Goal: Check status: Check status

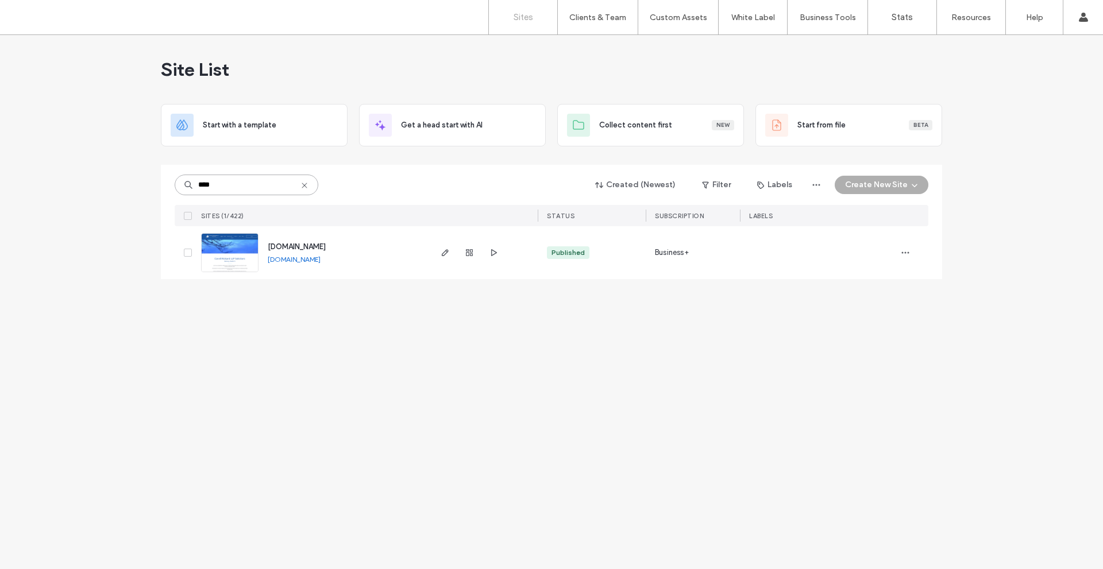
drag, startPoint x: 228, startPoint y: 183, endPoint x: 163, endPoint y: 186, distance: 65.0
click at [165, 185] on div "**** Created (Newest) Filter Labels Create New Site SITES (1/422) STATUS SUBSCR…" at bounding box center [551, 222] width 781 height 114
type input "***"
click at [468, 249] on use "button" at bounding box center [469, 252] width 7 height 7
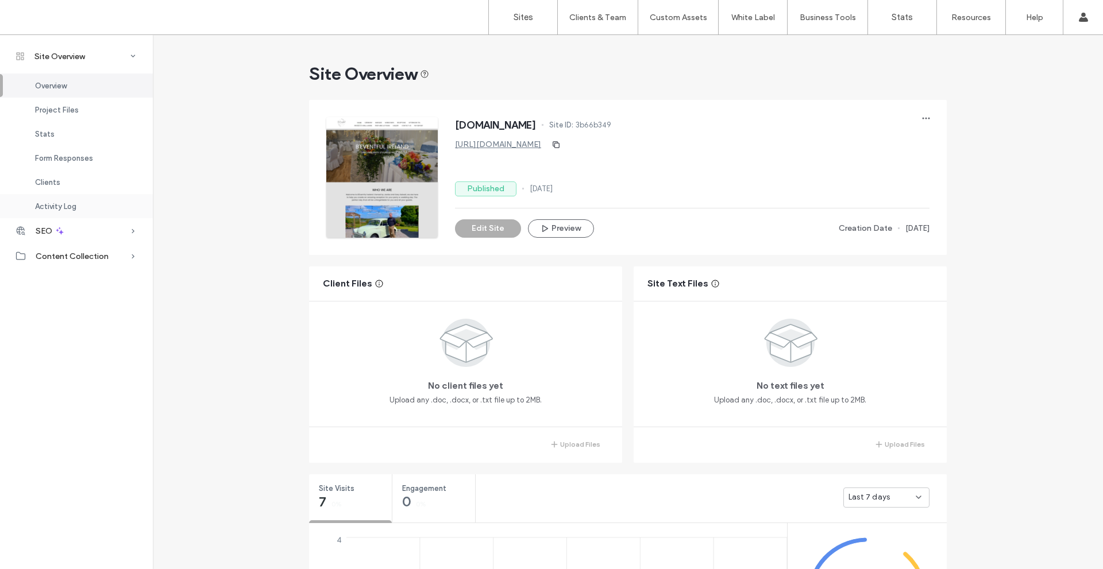
click at [43, 206] on span "Activity Log" at bounding box center [55, 206] width 41 height 9
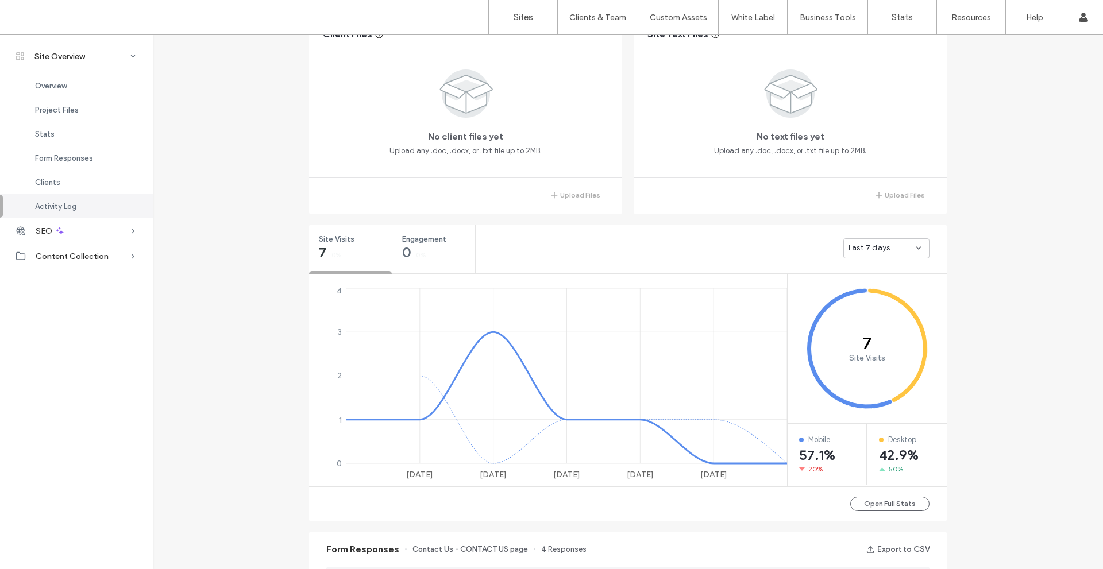
scroll to position [1088, 0]
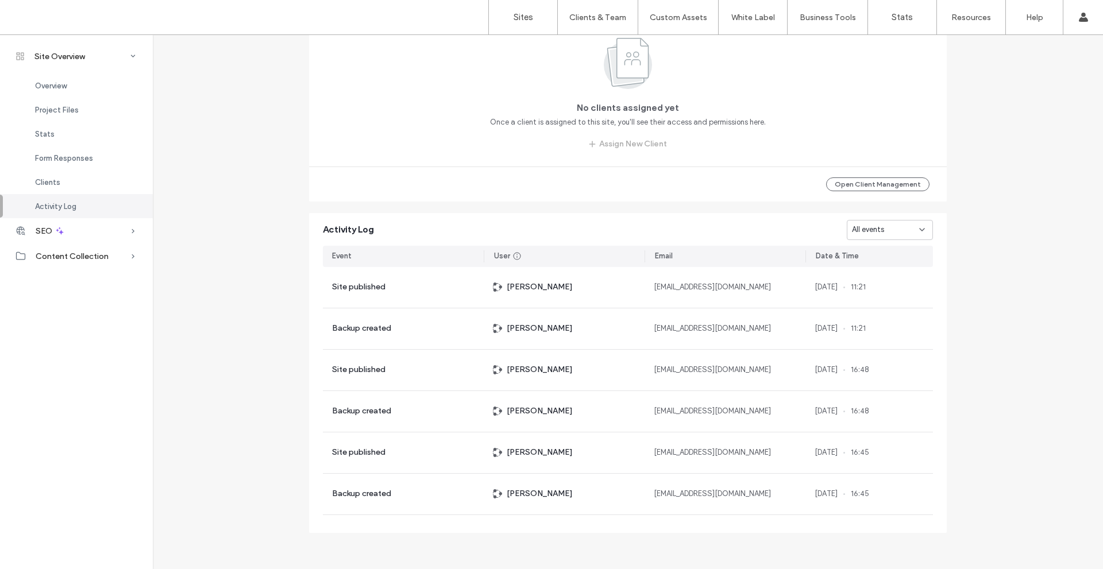
click at [903, 229] on div "All events" at bounding box center [885, 229] width 67 height 11
click at [894, 270] on span "Site published" at bounding box center [872, 270] width 49 height 11
click at [919, 225] on icon at bounding box center [922, 229] width 9 height 9
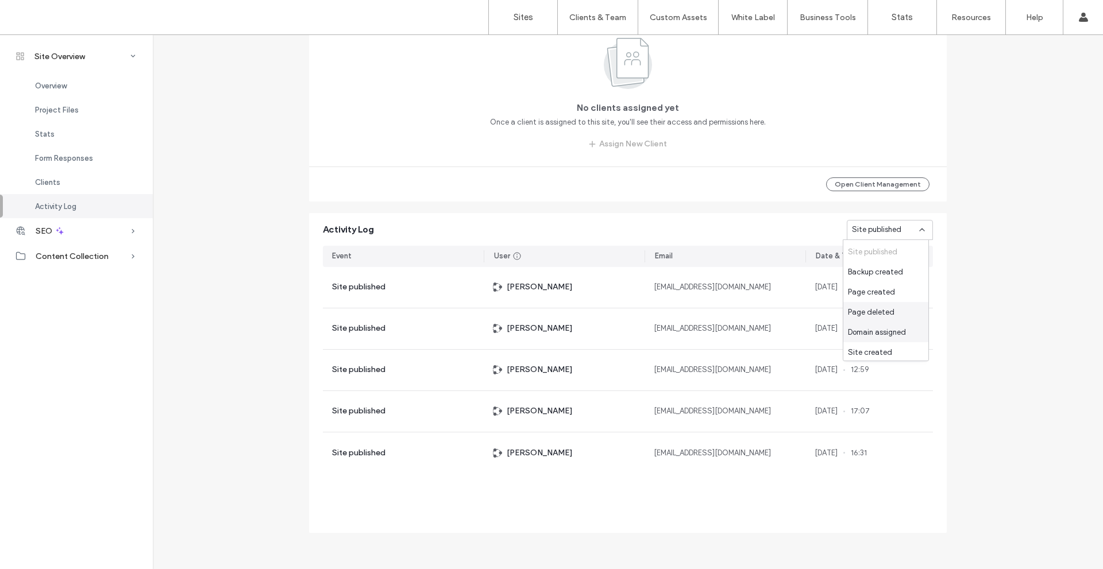
scroll to position [20, 0]
click at [871, 345] on span "Site created" at bounding box center [870, 350] width 44 height 11
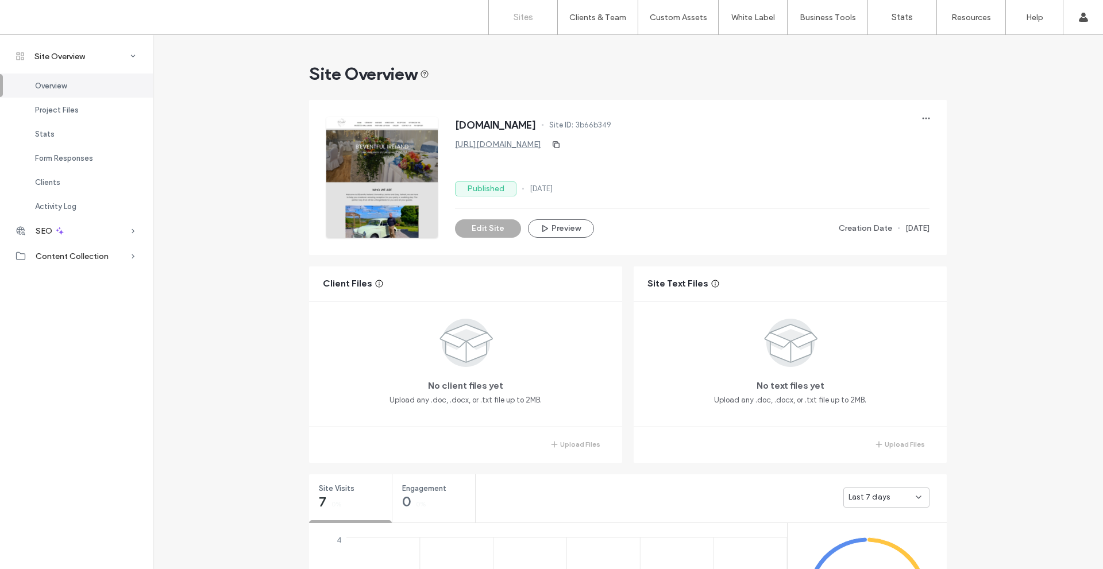
click at [529, 11] on link "Sites" at bounding box center [523, 17] width 68 height 34
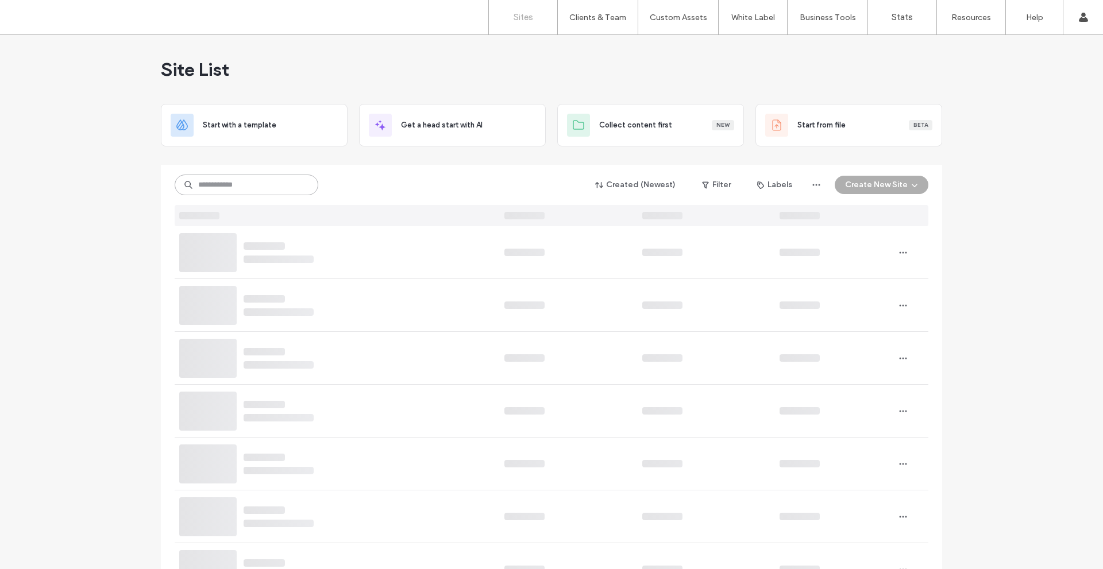
click at [249, 184] on input at bounding box center [247, 185] width 144 height 21
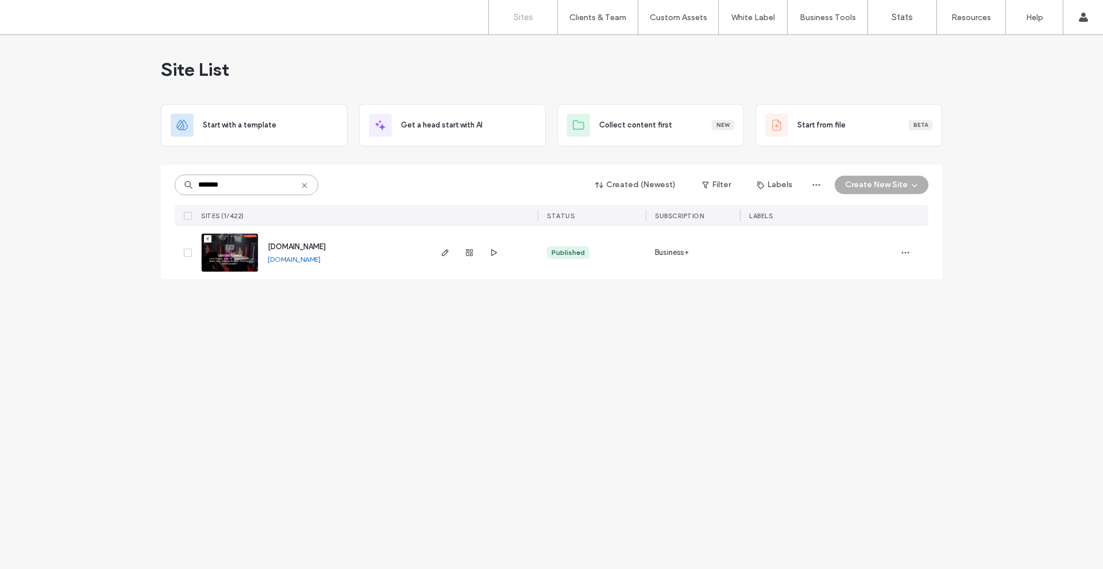
type input "*******"
click at [471, 244] on div at bounding box center [469, 252] width 62 height 53
click at [471, 249] on icon "button" at bounding box center [469, 252] width 9 height 9
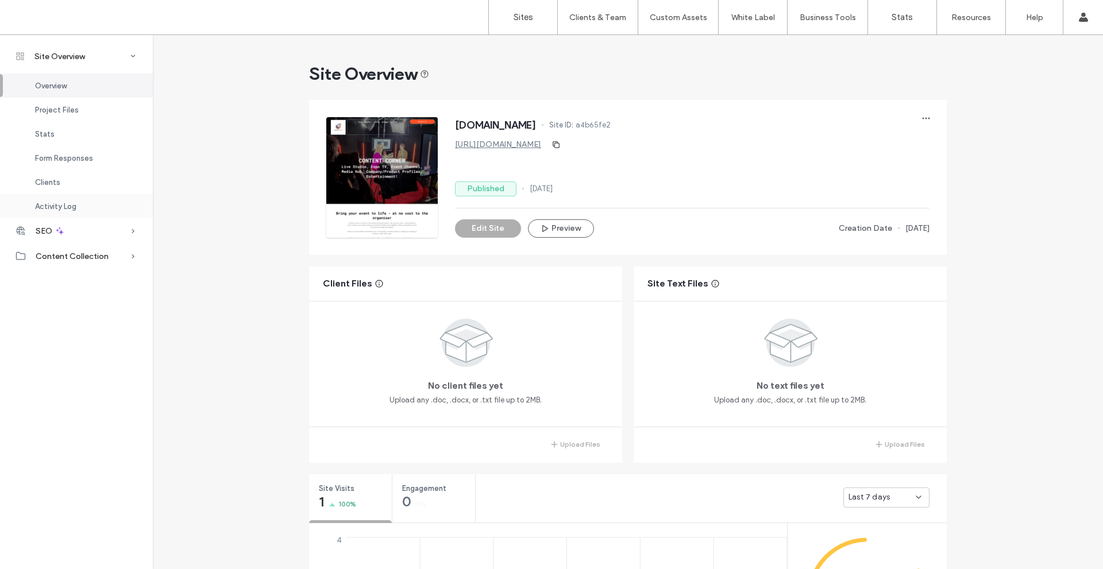
click at [43, 202] on span "Activity Log" at bounding box center [55, 206] width 41 height 9
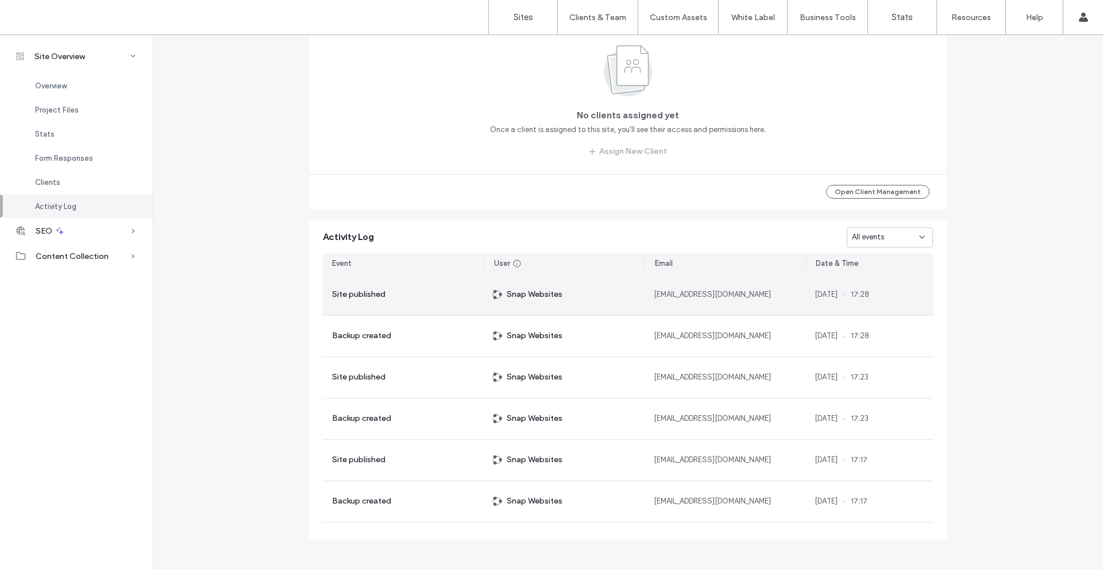
scroll to position [964, 0]
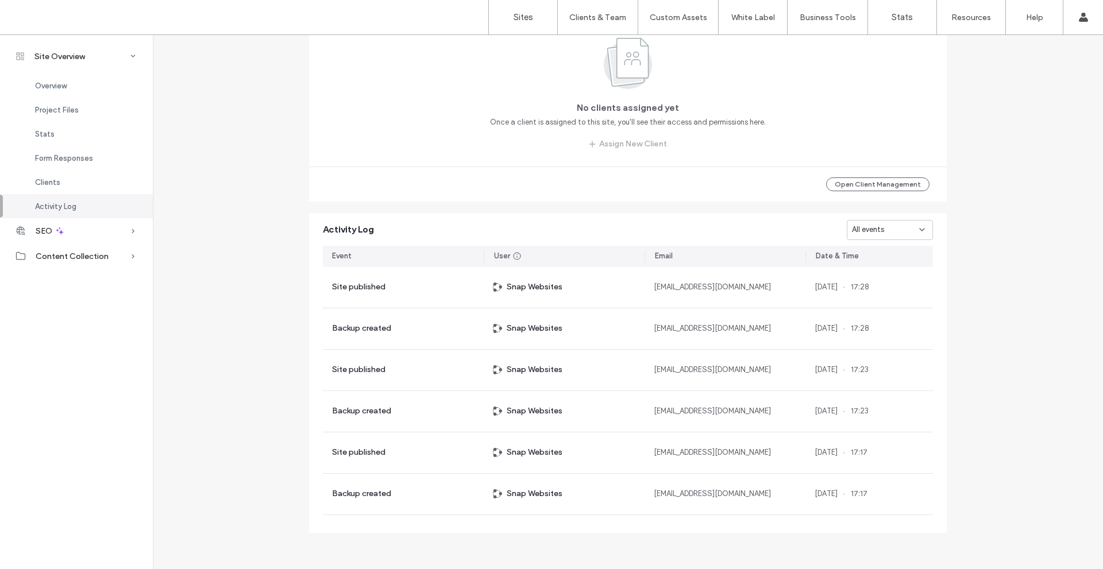
click at [900, 224] on div "All events" at bounding box center [885, 229] width 67 height 11
click at [891, 330] on span "Page created" at bounding box center [871, 330] width 47 height 11
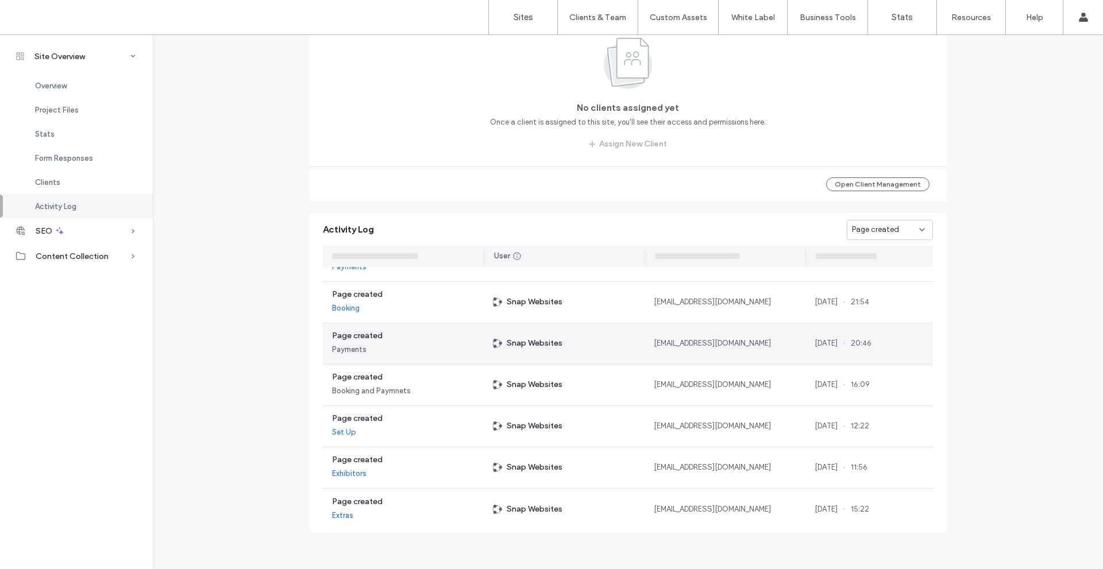
scroll to position [37, 0]
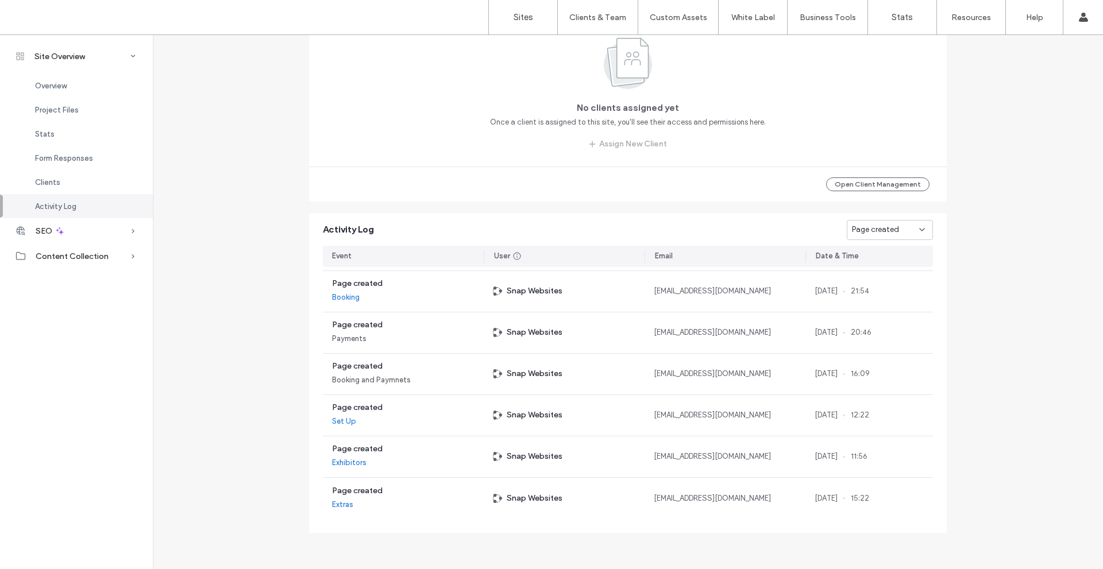
click at [884, 227] on span "Page created" at bounding box center [875, 229] width 47 height 11
click at [880, 351] on span "Site created" at bounding box center [870, 350] width 44 height 11
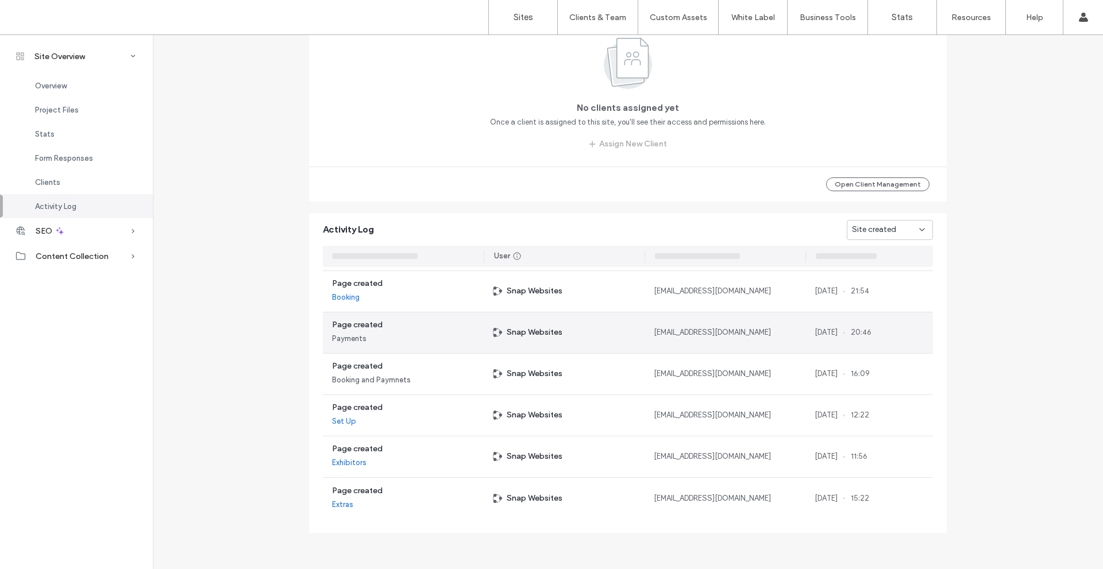
scroll to position [0, 0]
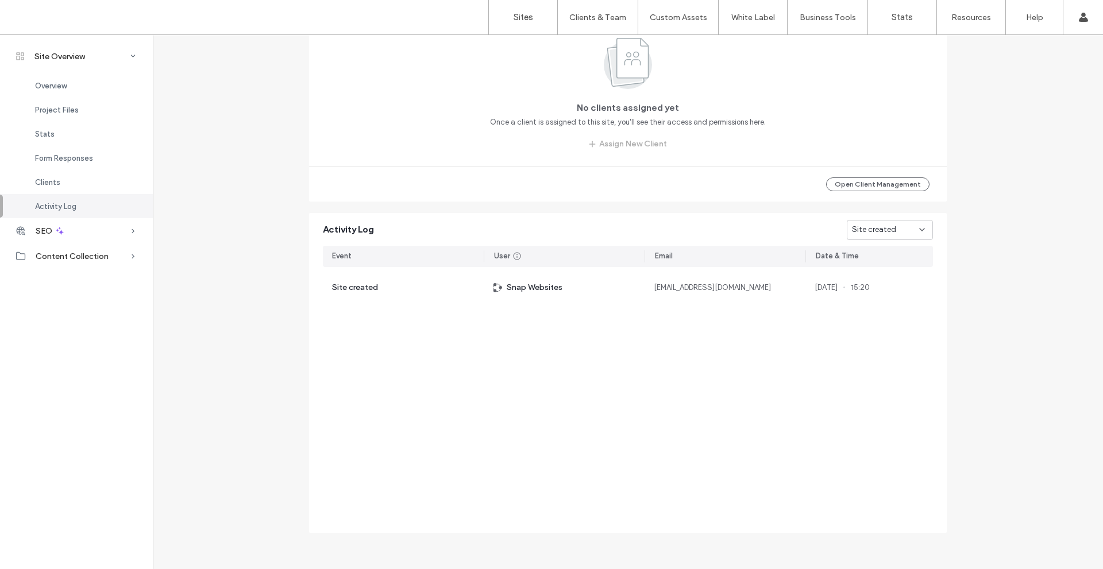
click at [918, 233] on icon at bounding box center [922, 229] width 9 height 9
click at [869, 270] on span "Site published" at bounding box center [872, 270] width 49 height 11
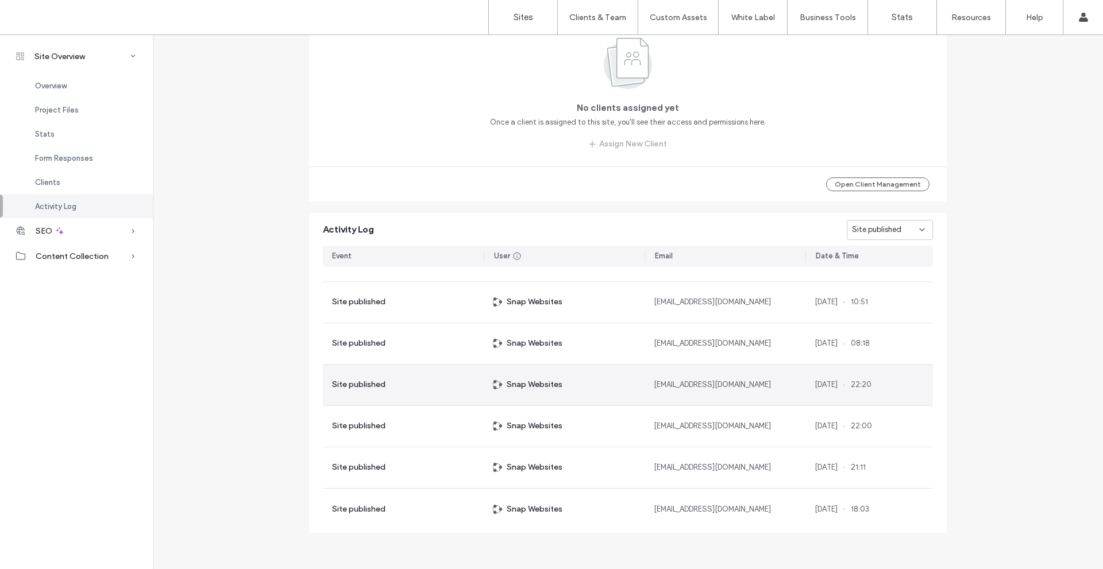
scroll to position [782, 0]
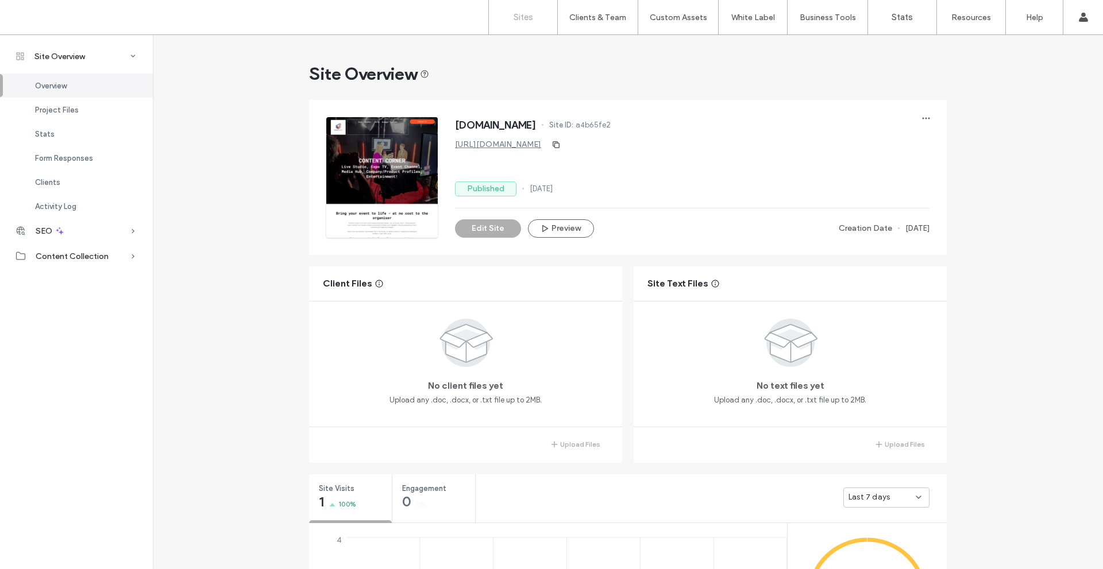
drag, startPoint x: 525, startPoint y: 13, endPoint x: 525, endPoint y: 20, distance: 6.3
click at [525, 13] on label "Sites" at bounding box center [524, 17] width 20 height 10
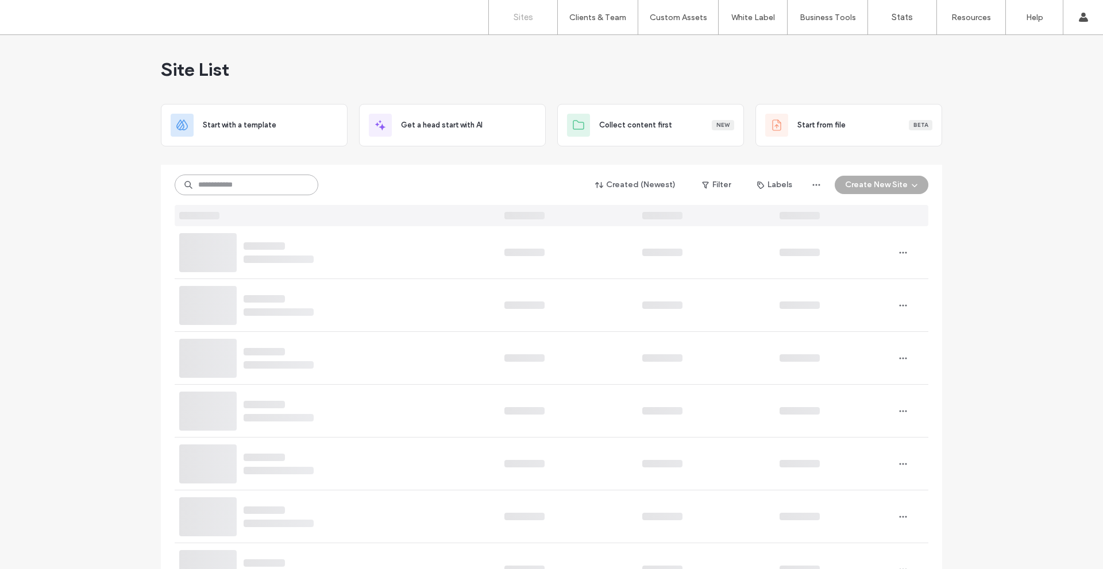
click at [221, 191] on input at bounding box center [247, 185] width 144 height 21
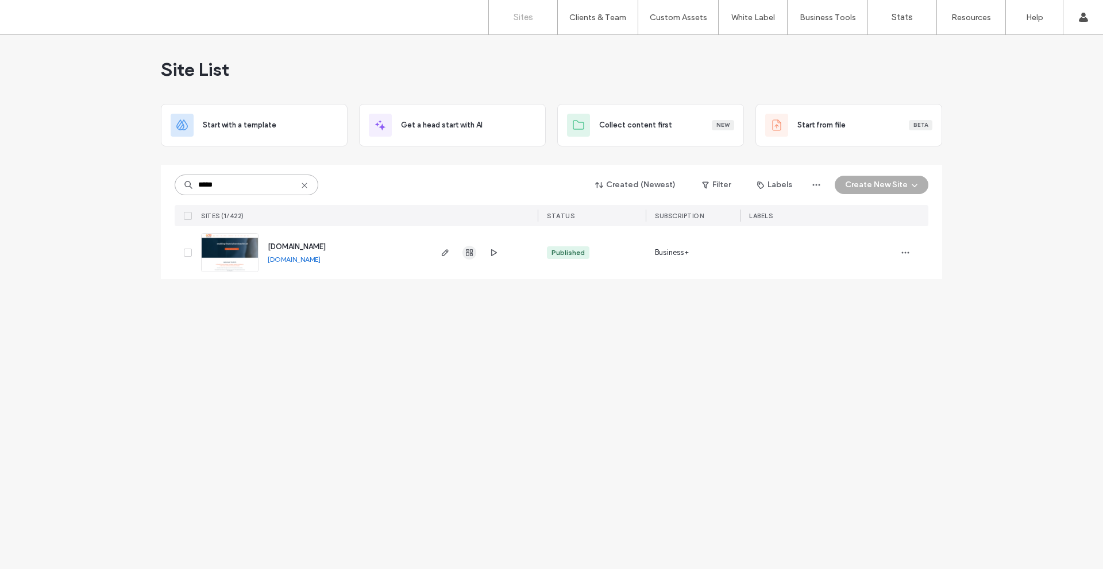
type input "*****"
click at [472, 250] on use "button" at bounding box center [469, 252] width 7 height 7
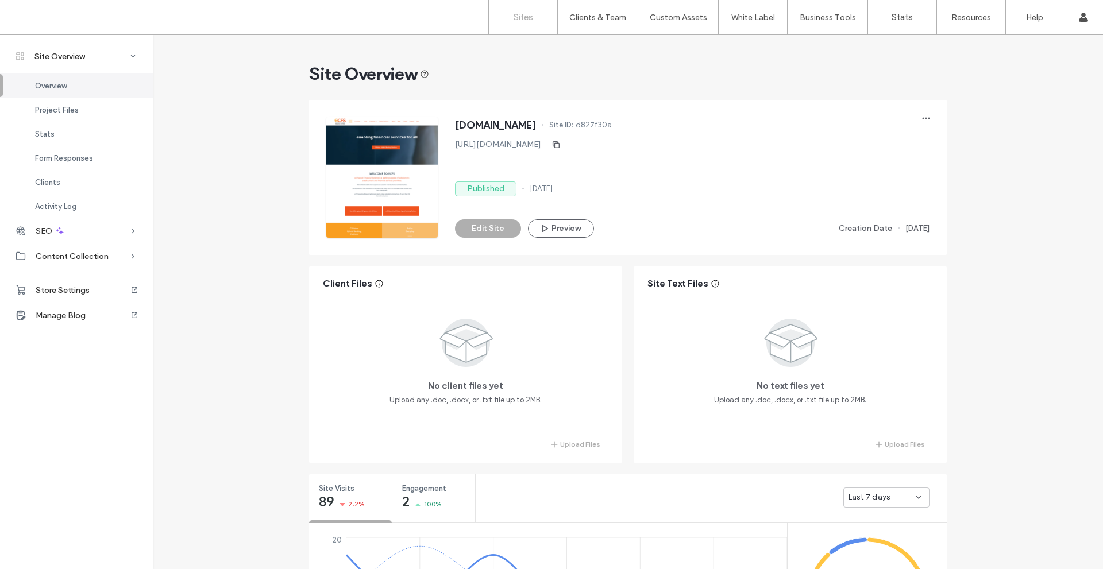
click at [519, 14] on label "Sites" at bounding box center [524, 17] width 20 height 10
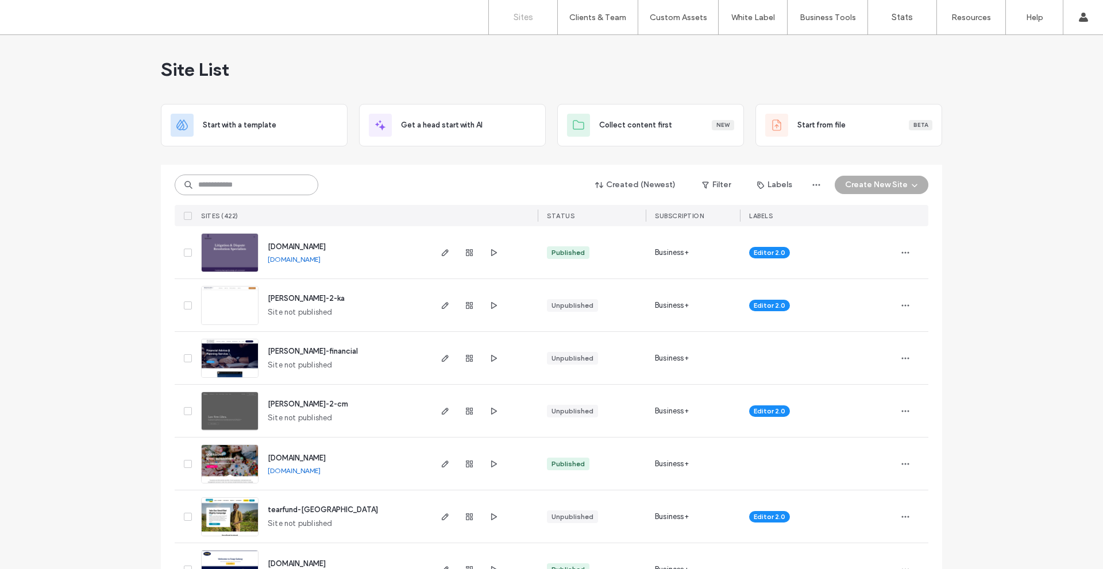
click at [260, 179] on input at bounding box center [247, 185] width 144 height 21
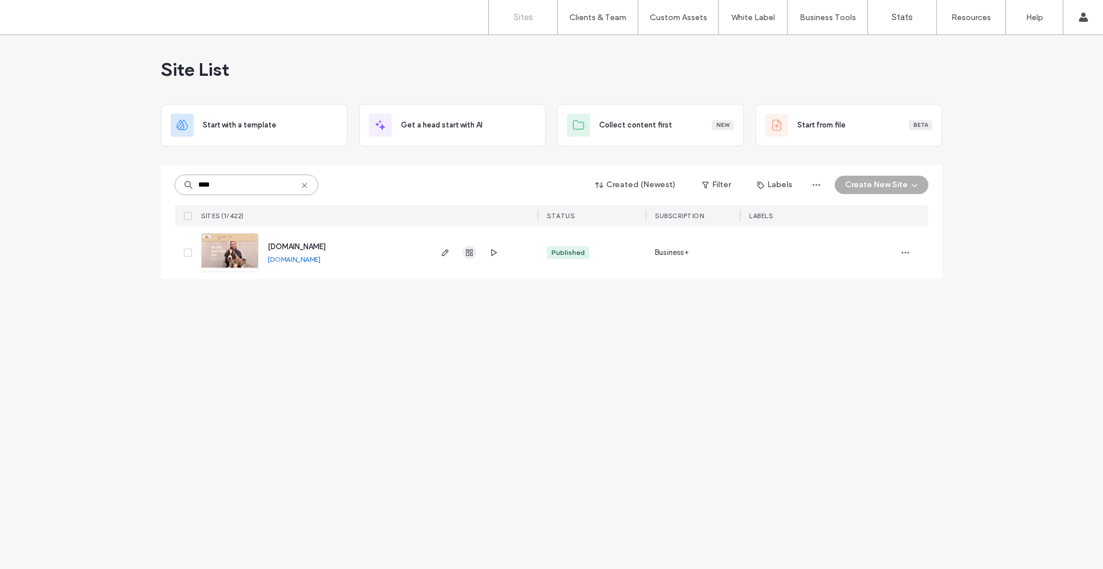
type input "****"
click at [468, 253] on use "button" at bounding box center [469, 252] width 7 height 7
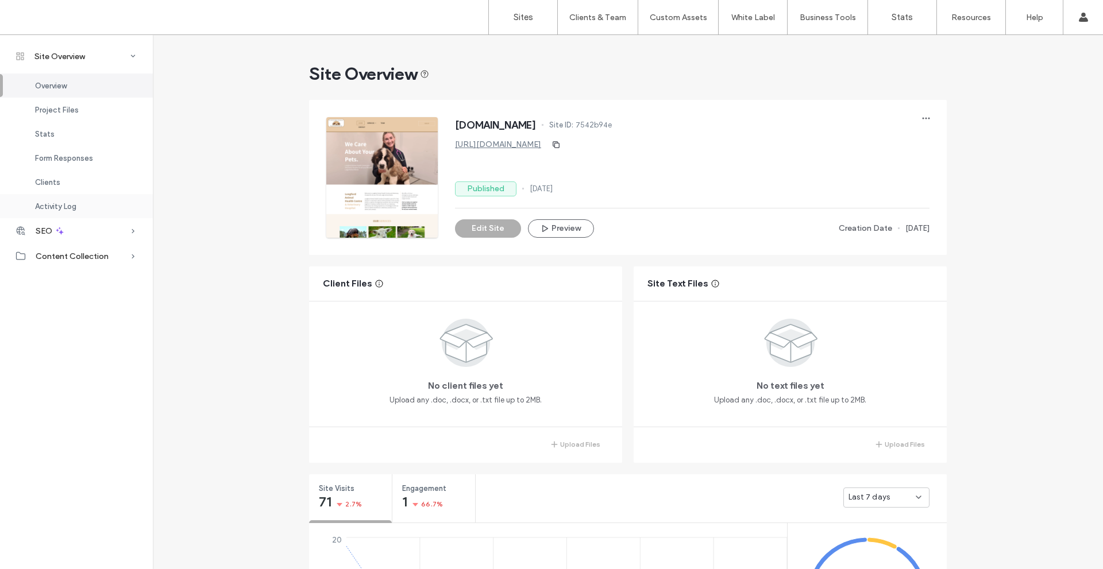
click at [68, 205] on span "Activity Log" at bounding box center [55, 206] width 41 height 9
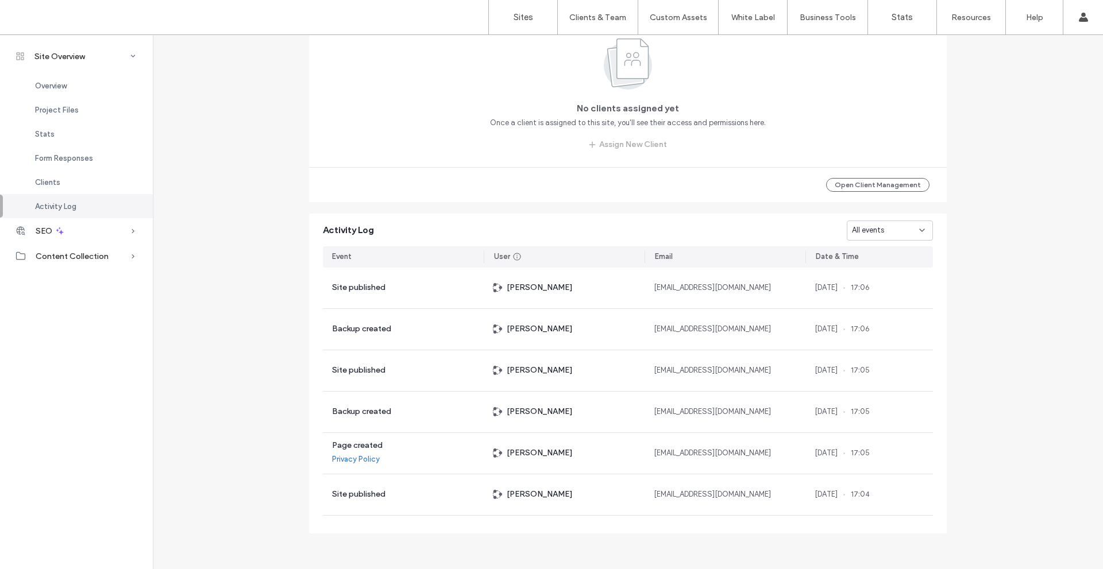
scroll to position [1129, 0]
click at [908, 233] on div "All events" at bounding box center [885, 229] width 67 height 11
click at [866, 350] on span "Site created" at bounding box center [870, 350] width 44 height 11
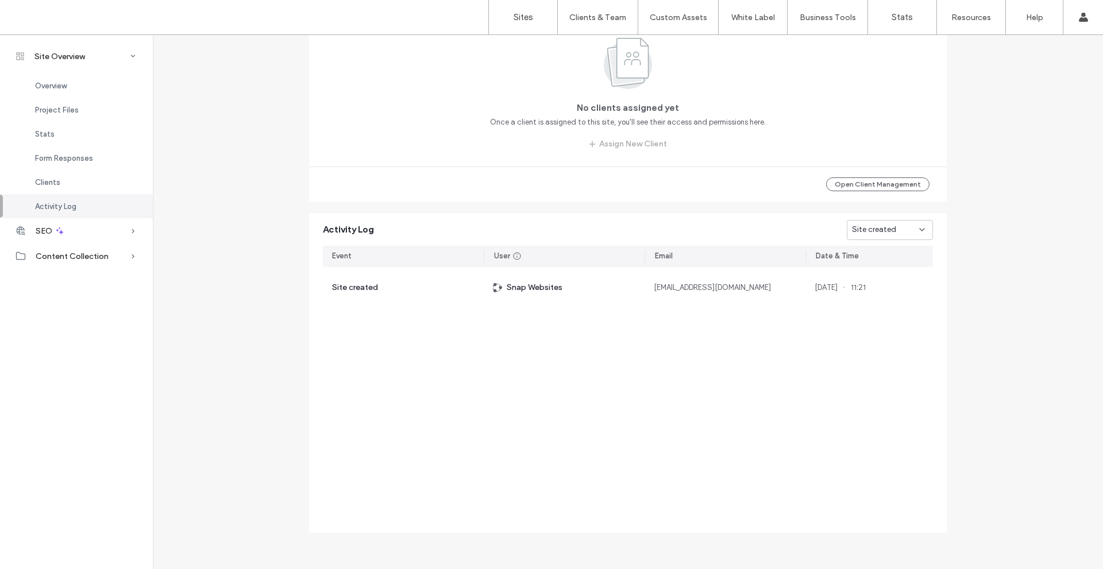
click at [861, 227] on span "Site created" at bounding box center [874, 229] width 44 height 11
click at [891, 271] on span "Site published" at bounding box center [872, 270] width 49 height 11
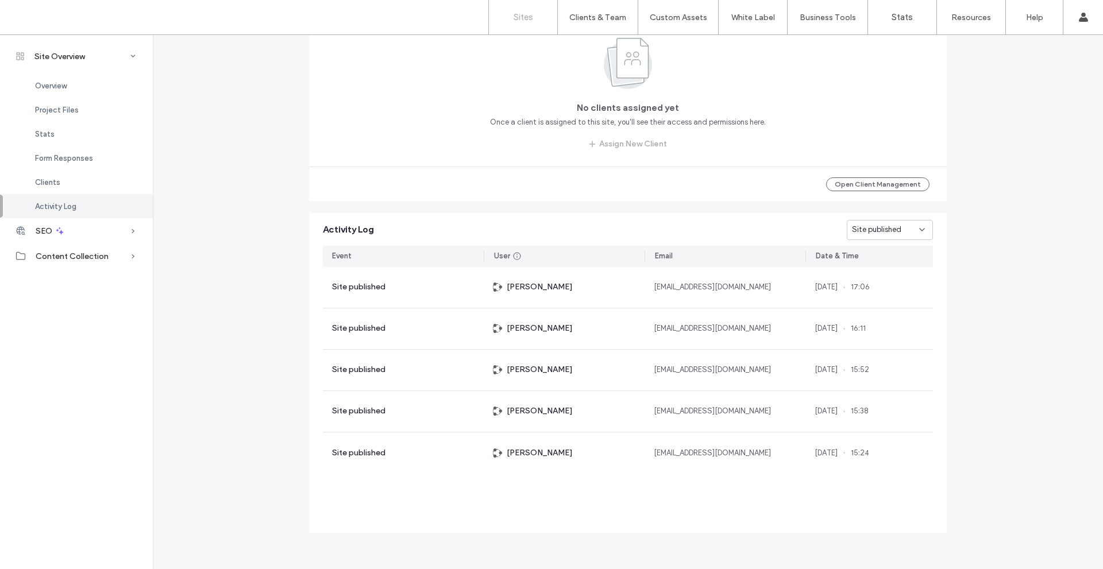
click at [514, 19] on label "Sites" at bounding box center [524, 17] width 20 height 10
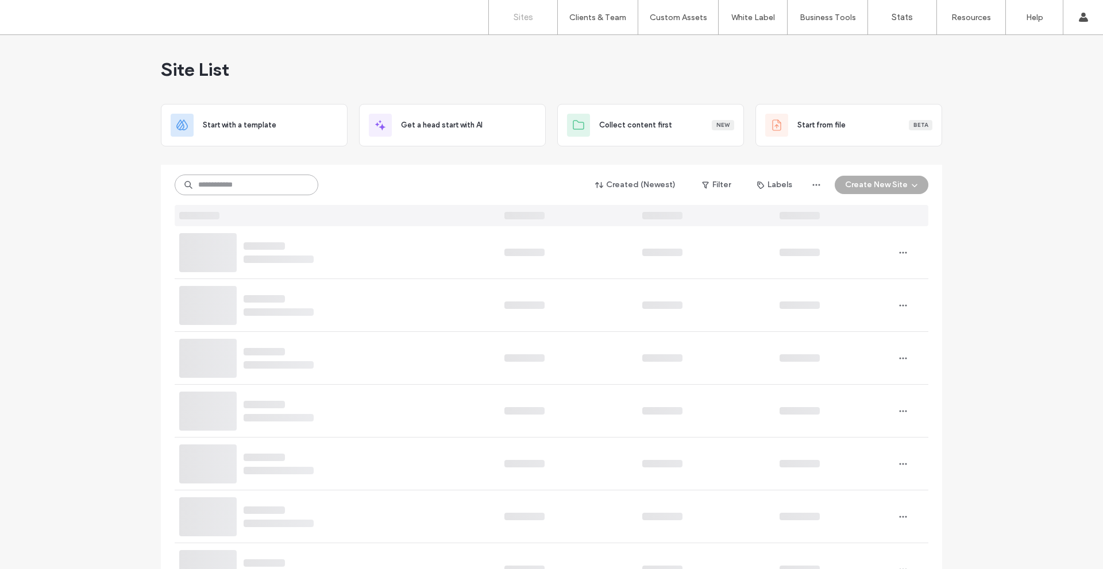
click at [220, 178] on input at bounding box center [247, 185] width 144 height 21
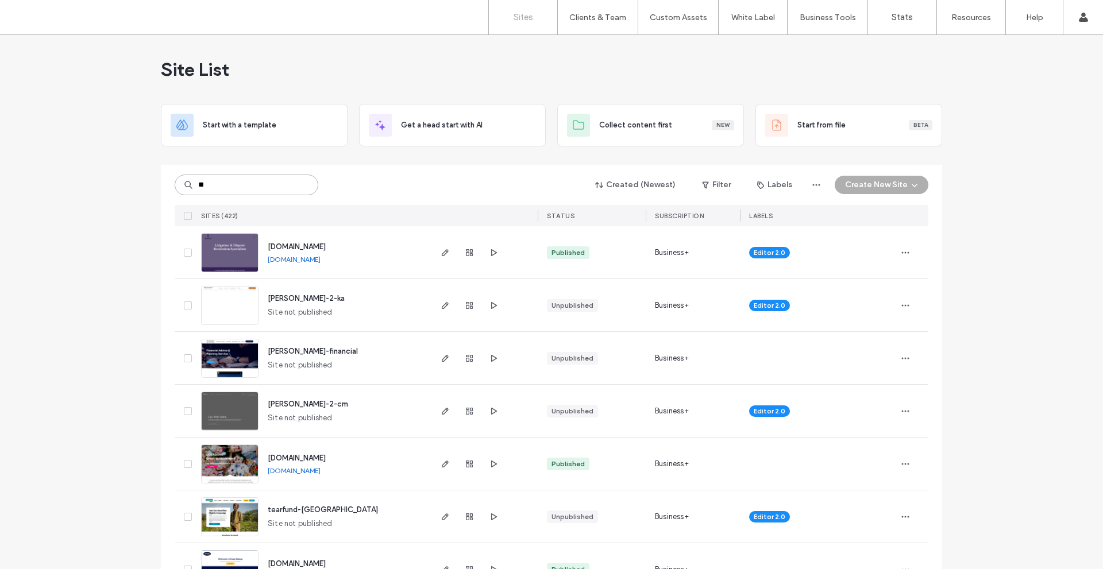
type input "***"
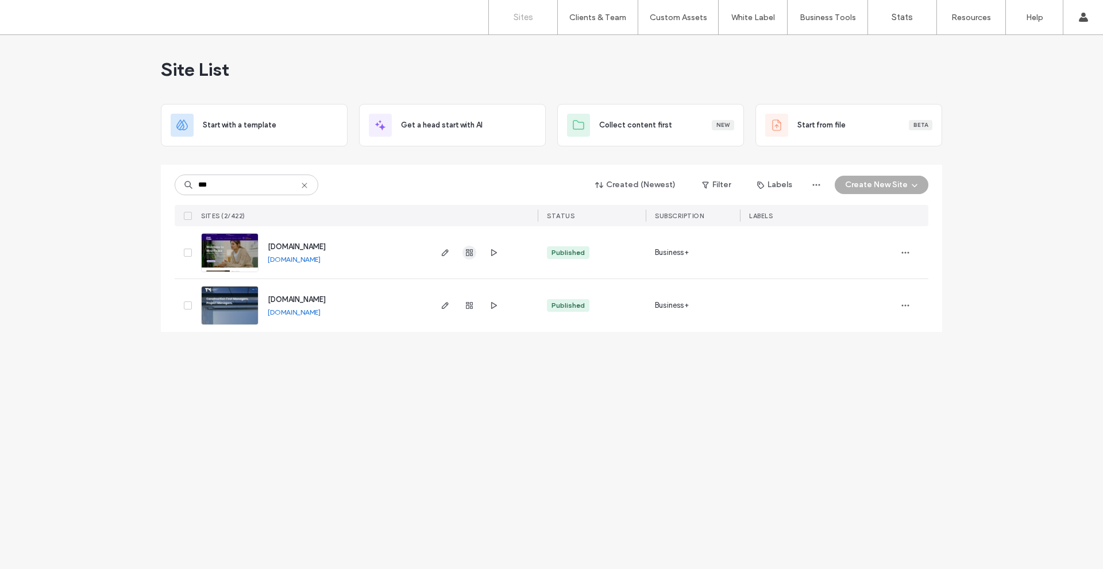
click at [467, 252] on use "button" at bounding box center [469, 252] width 7 height 7
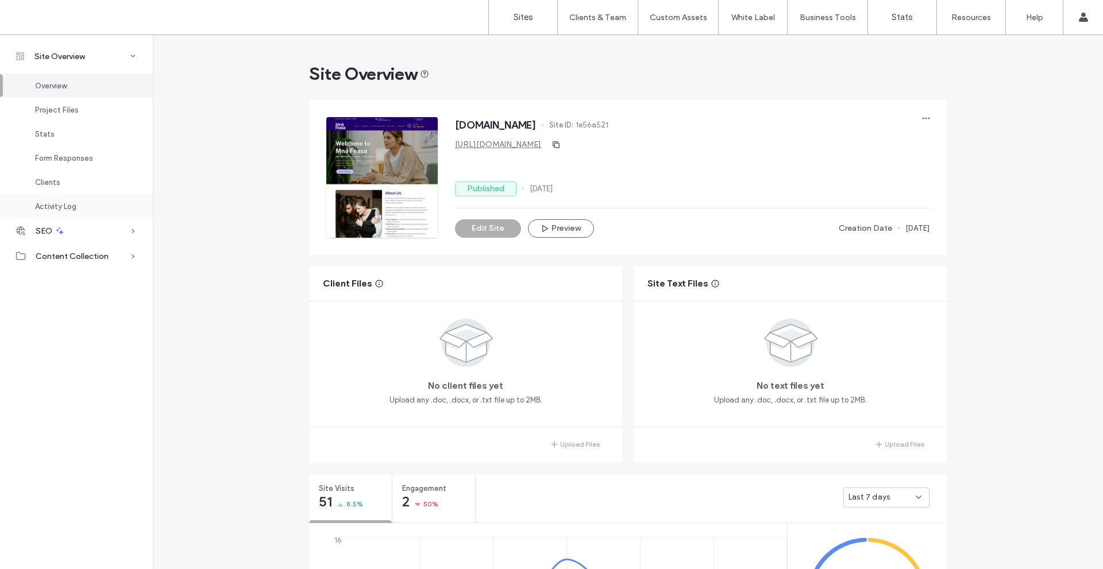
click at [47, 203] on span "Activity Log" at bounding box center [55, 206] width 41 height 9
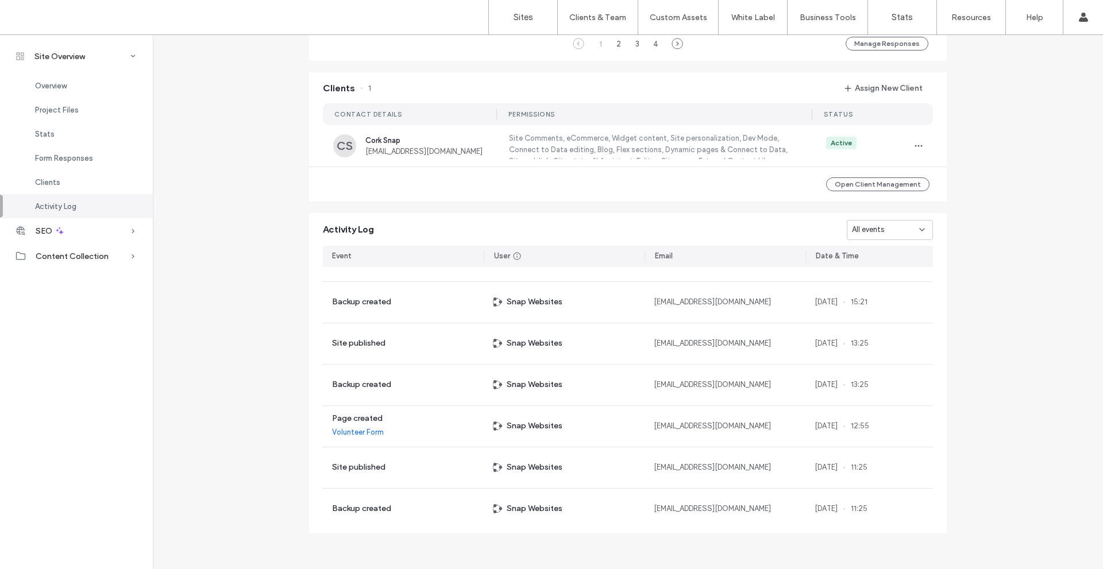
scroll to position [172, 0]
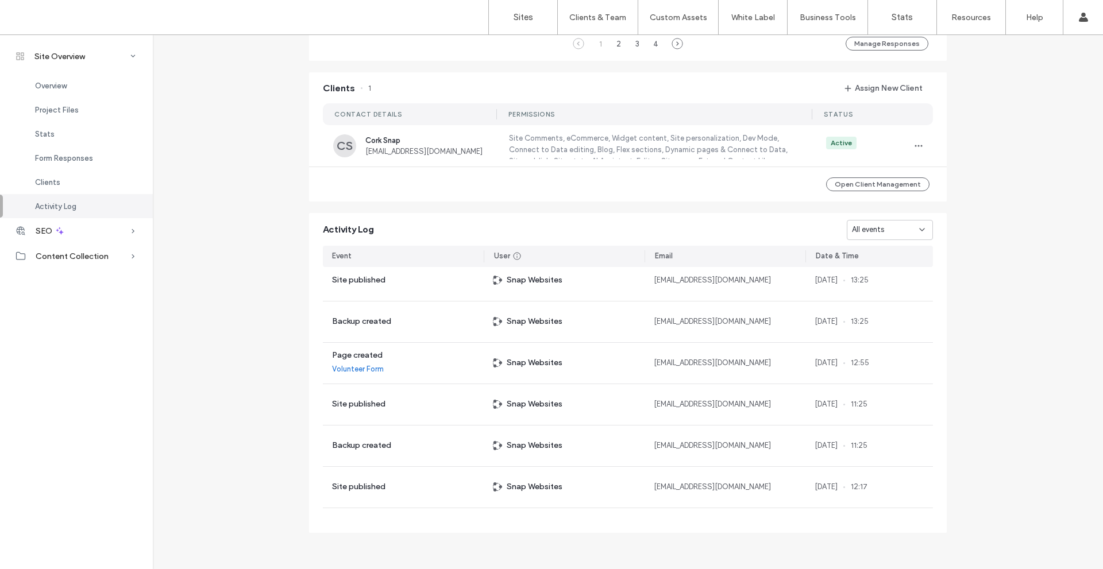
click at [886, 228] on div "All events" at bounding box center [885, 229] width 67 height 11
click at [867, 353] on span "Site created" at bounding box center [870, 350] width 44 height 11
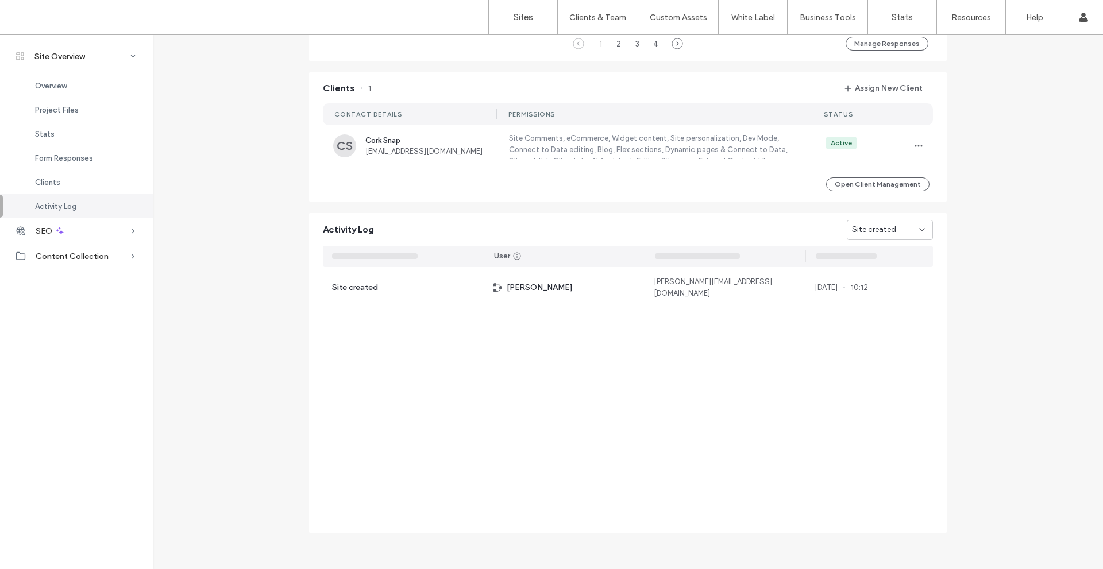
scroll to position [0, 0]
click at [920, 229] on use at bounding box center [922, 230] width 5 height 2
click at [894, 272] on span "Site published" at bounding box center [872, 270] width 49 height 11
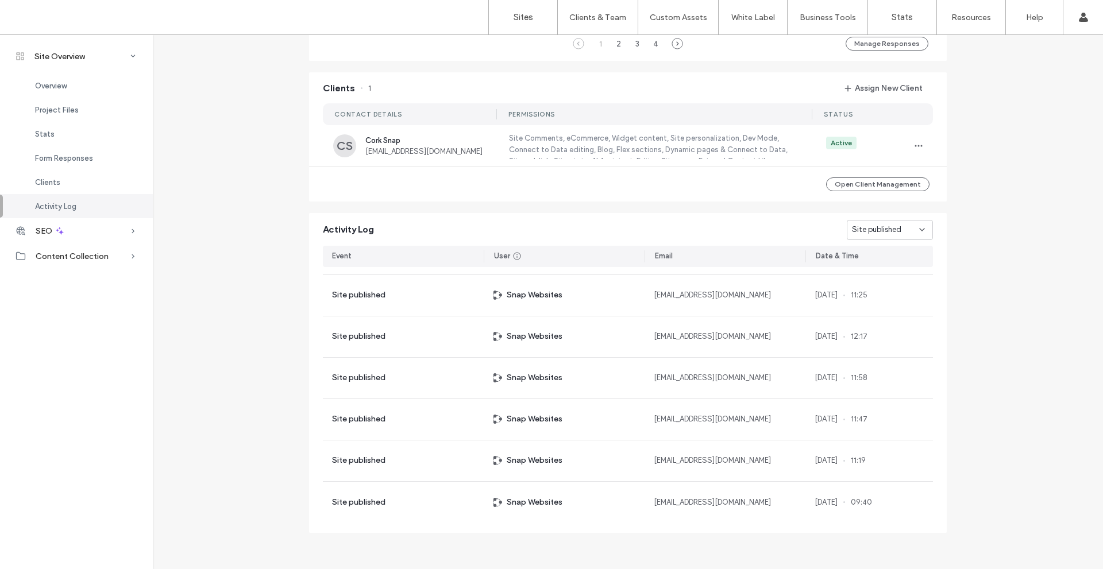
scroll to position [120, 0]
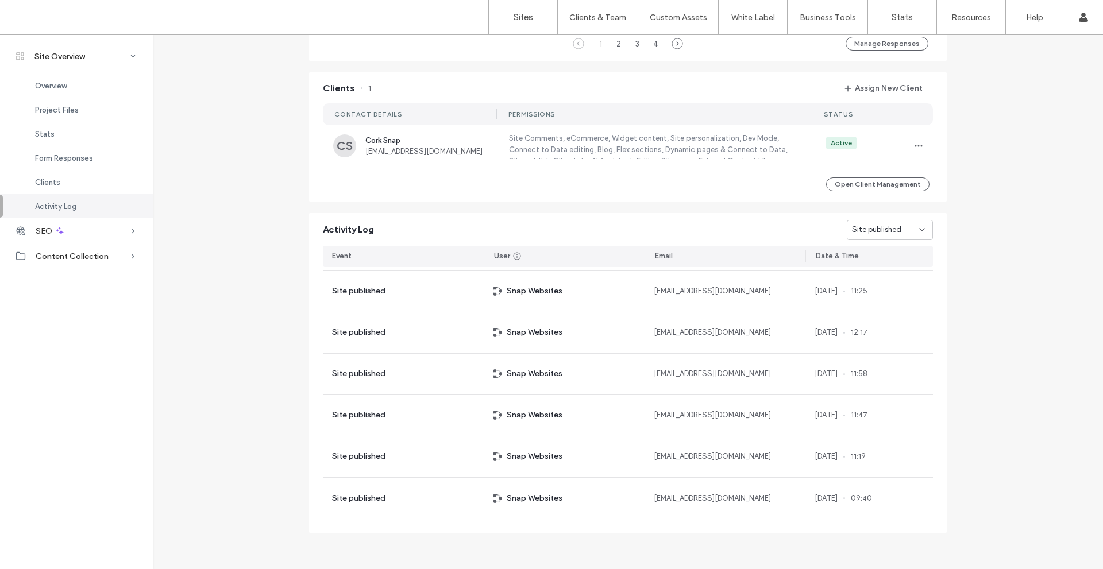
click at [871, 225] on span "Site published" at bounding box center [876, 229] width 49 height 11
click at [887, 332] on span "Domain assigned" at bounding box center [877, 330] width 58 height 11
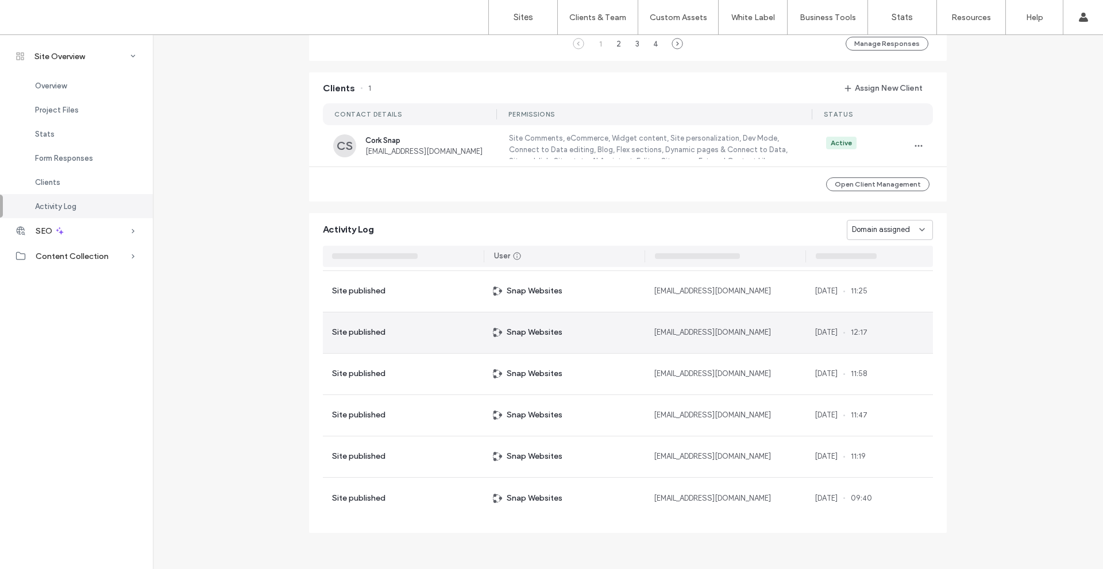
scroll to position [0, 0]
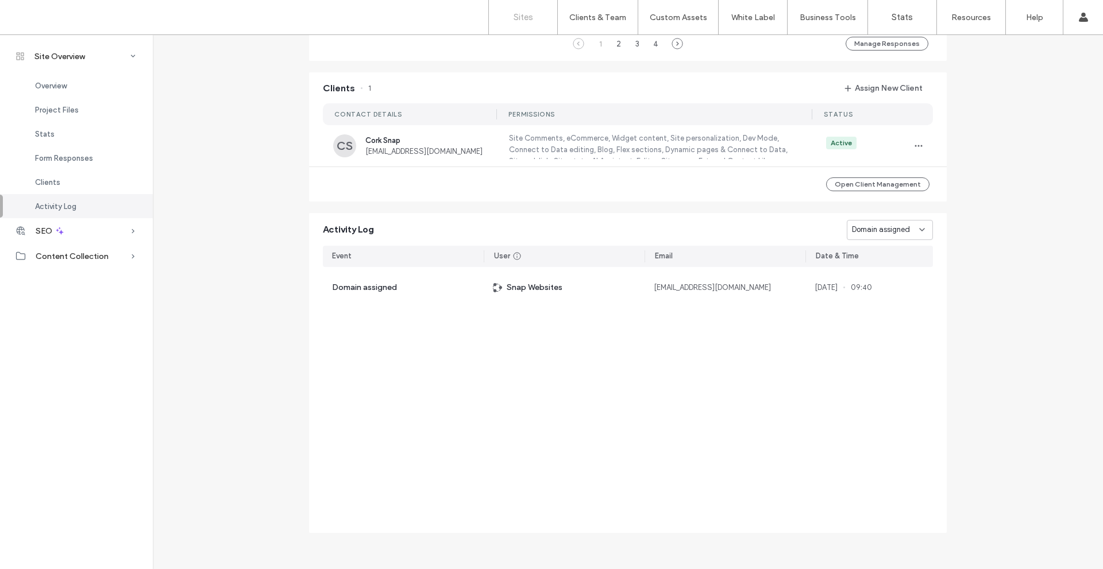
click at [523, 18] on label "Sites" at bounding box center [524, 17] width 20 height 10
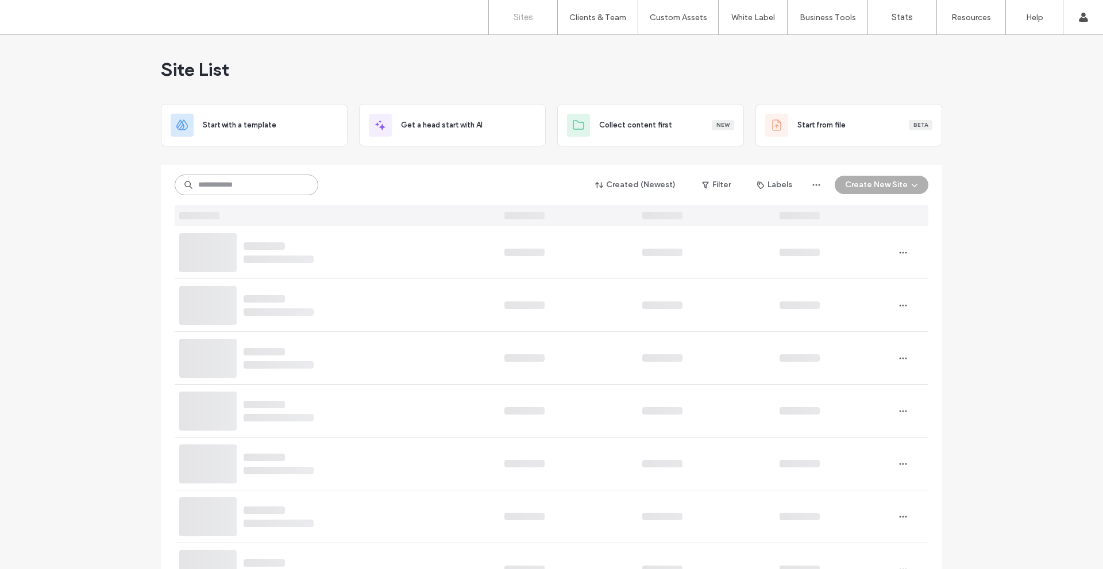
click at [208, 186] on input at bounding box center [247, 185] width 144 height 21
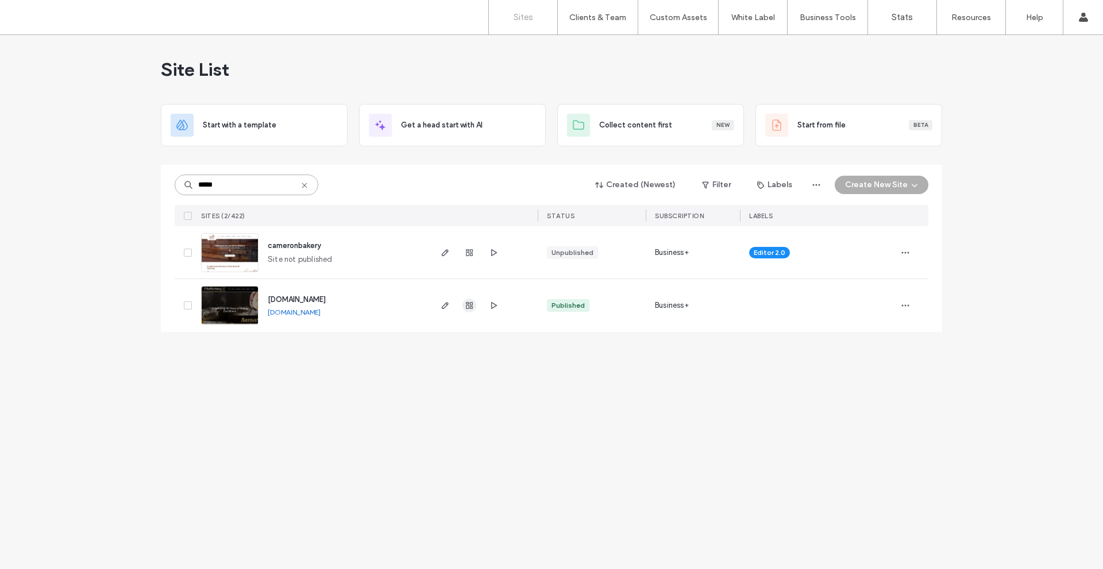
type input "*****"
click at [465, 309] on icon "button" at bounding box center [469, 305] width 9 height 9
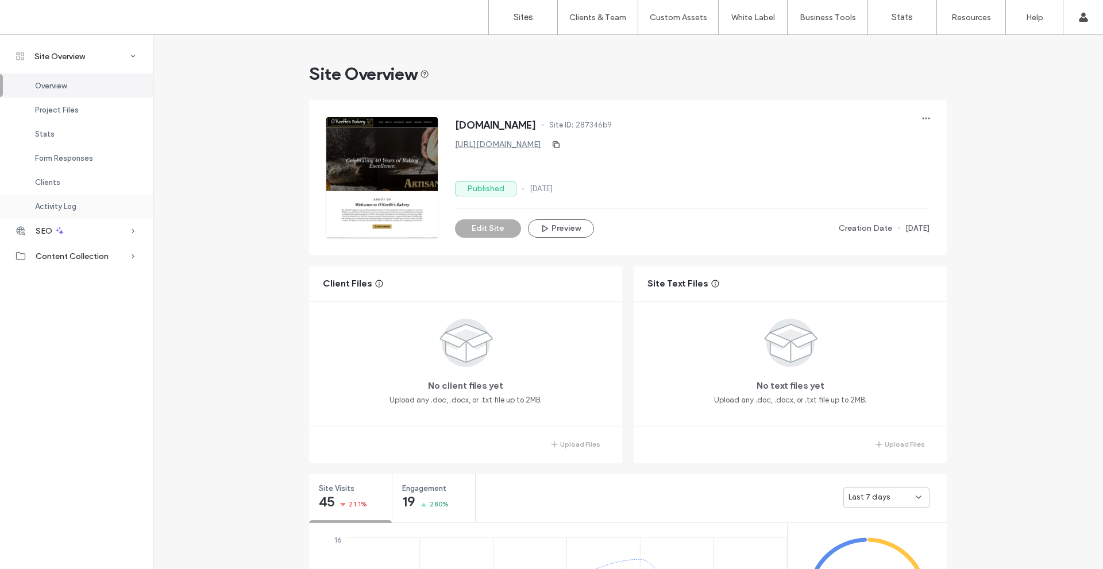
click at [84, 203] on div "Activity Log" at bounding box center [76, 206] width 153 height 24
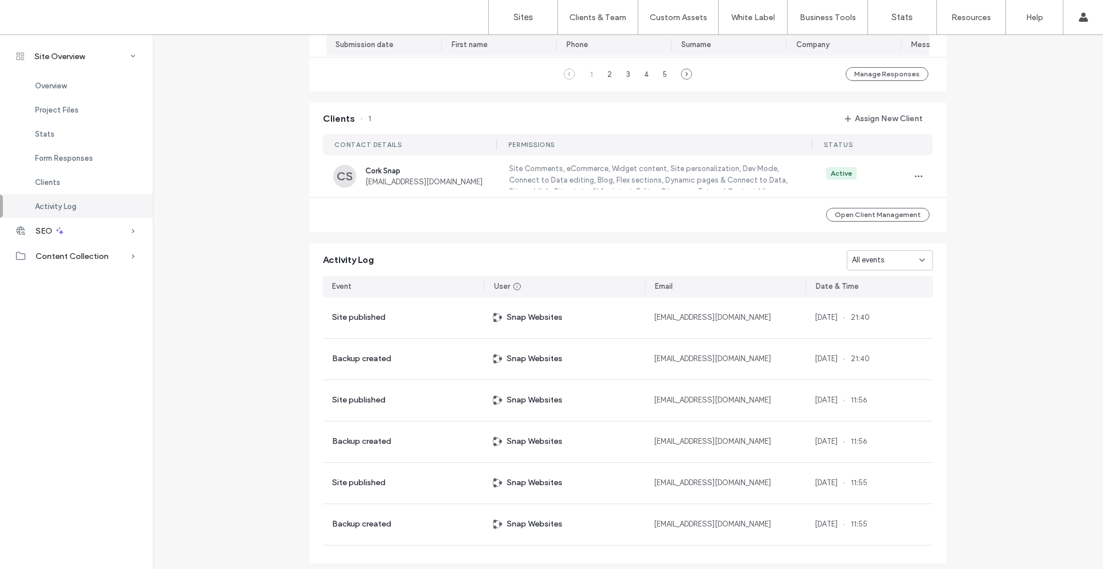
scroll to position [1025, 0]
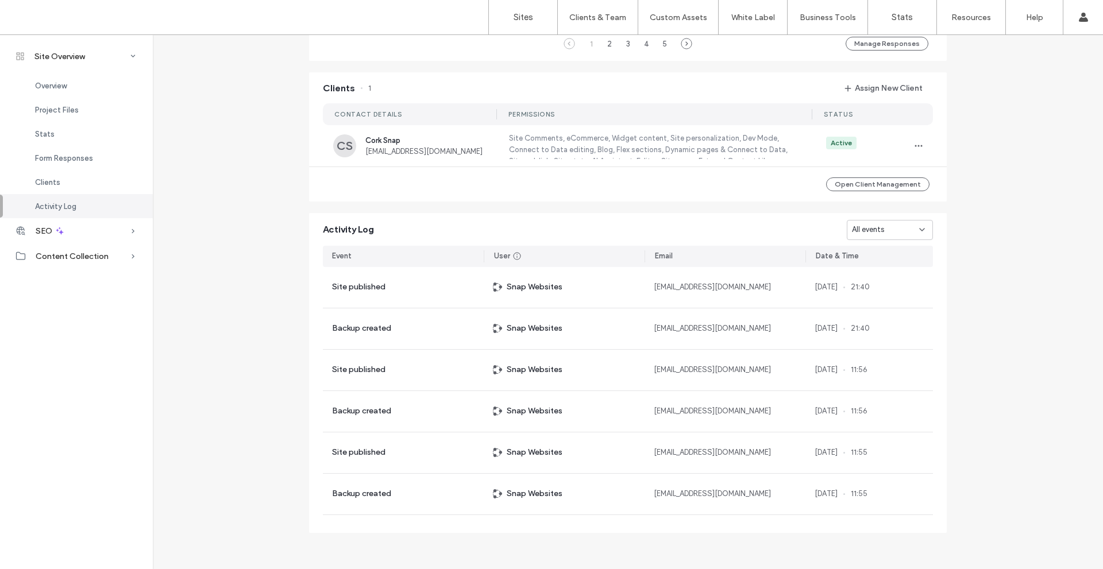
click at [930, 230] on div "Activity Log All events" at bounding box center [628, 226] width 638 height 27
click at [918, 231] on icon at bounding box center [922, 229] width 9 height 9
click at [879, 352] on span "Site created" at bounding box center [870, 350] width 44 height 11
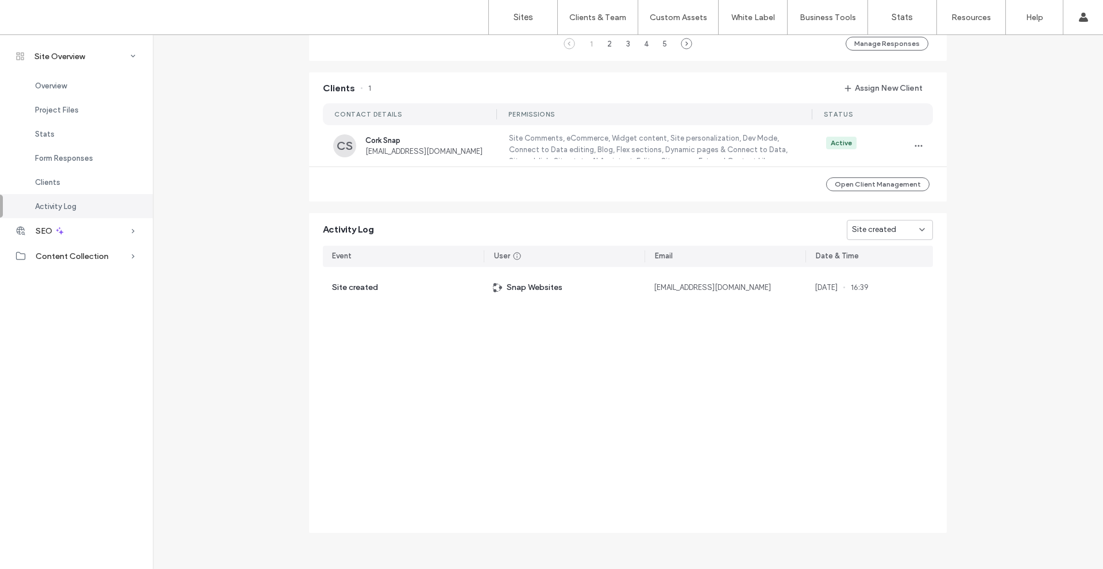
click at [860, 225] on span "Site created" at bounding box center [874, 229] width 44 height 11
click at [875, 308] on span "Domain assigned" at bounding box center [877, 310] width 58 height 11
click at [889, 232] on span "Domain assigned" at bounding box center [881, 229] width 58 height 11
click at [876, 267] on span "Site published" at bounding box center [872, 270] width 49 height 11
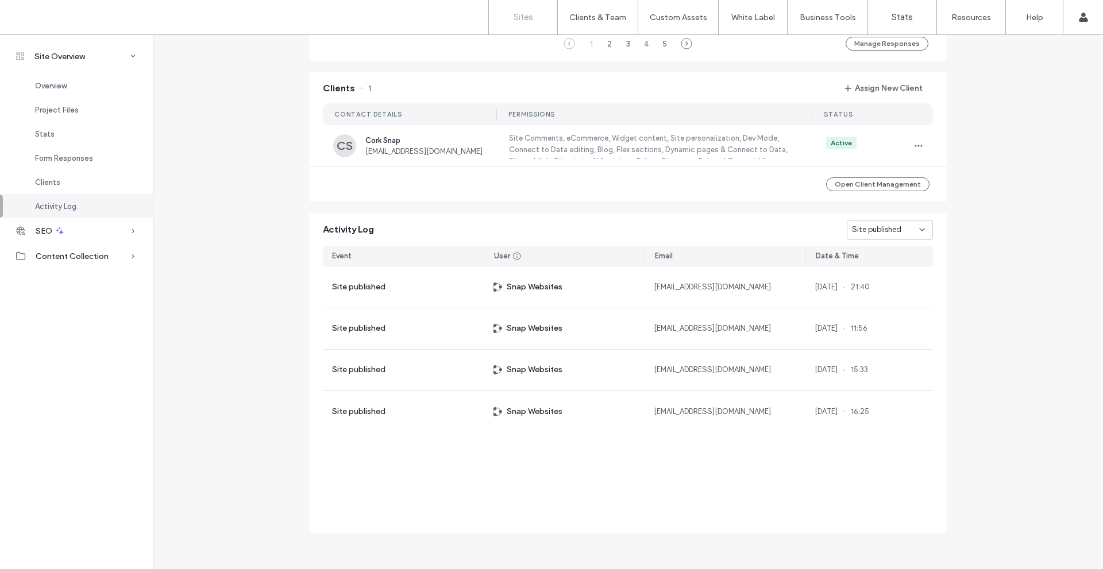
click at [510, 18] on link "Sites" at bounding box center [523, 17] width 68 height 34
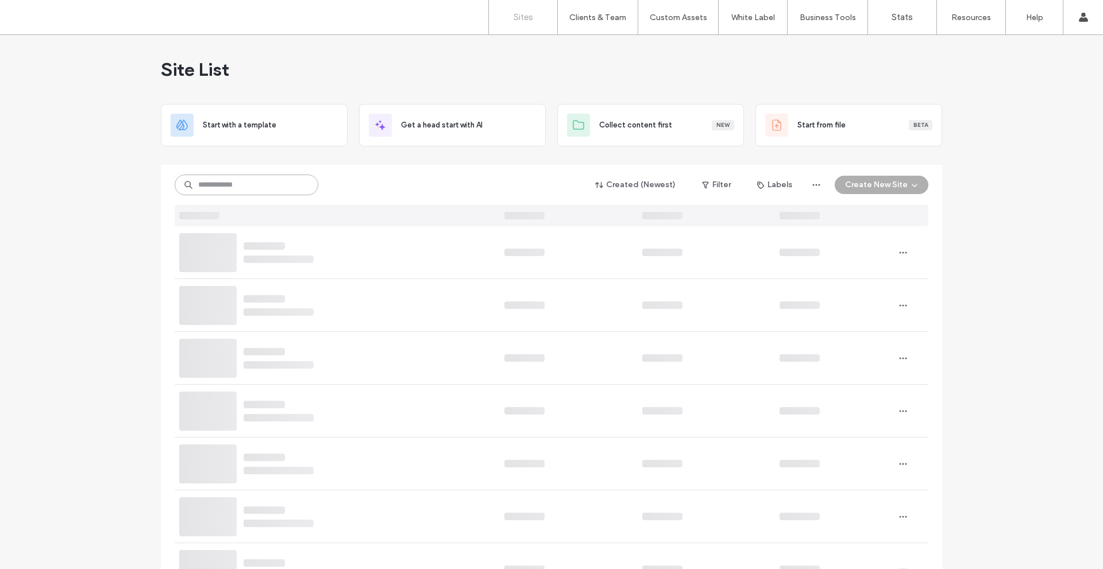
click at [275, 186] on input at bounding box center [247, 185] width 144 height 21
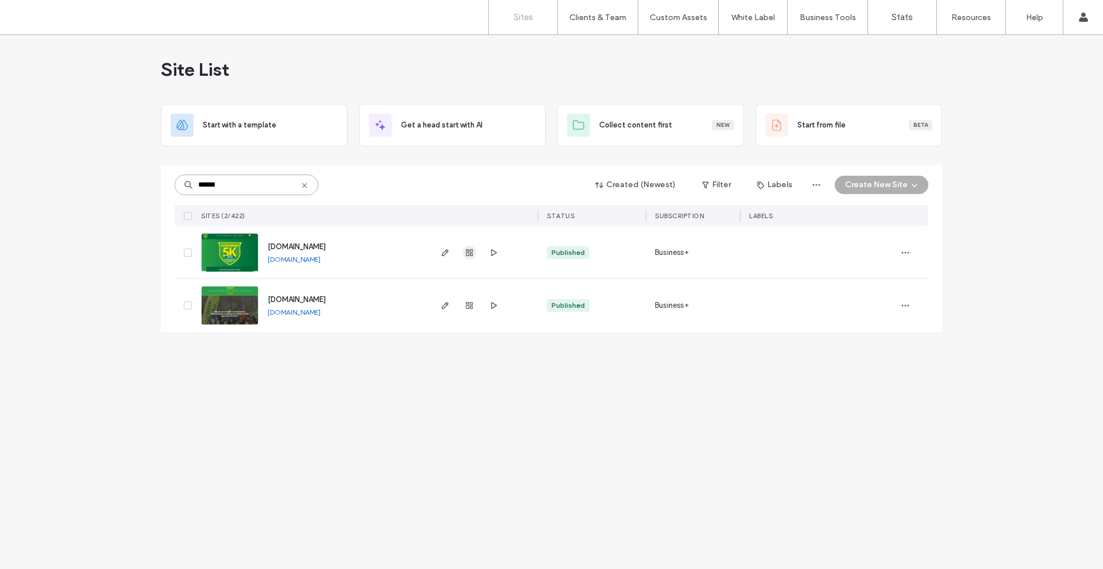
type input "******"
click at [469, 254] on use "button" at bounding box center [469, 252] width 7 height 7
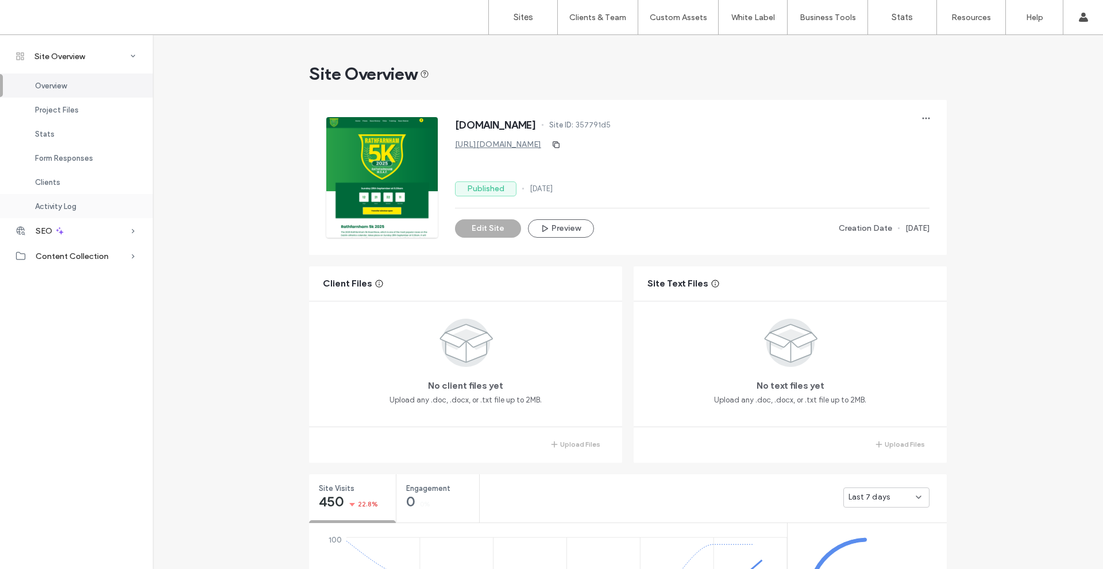
click at [63, 205] on span "Activity Log" at bounding box center [55, 206] width 41 height 9
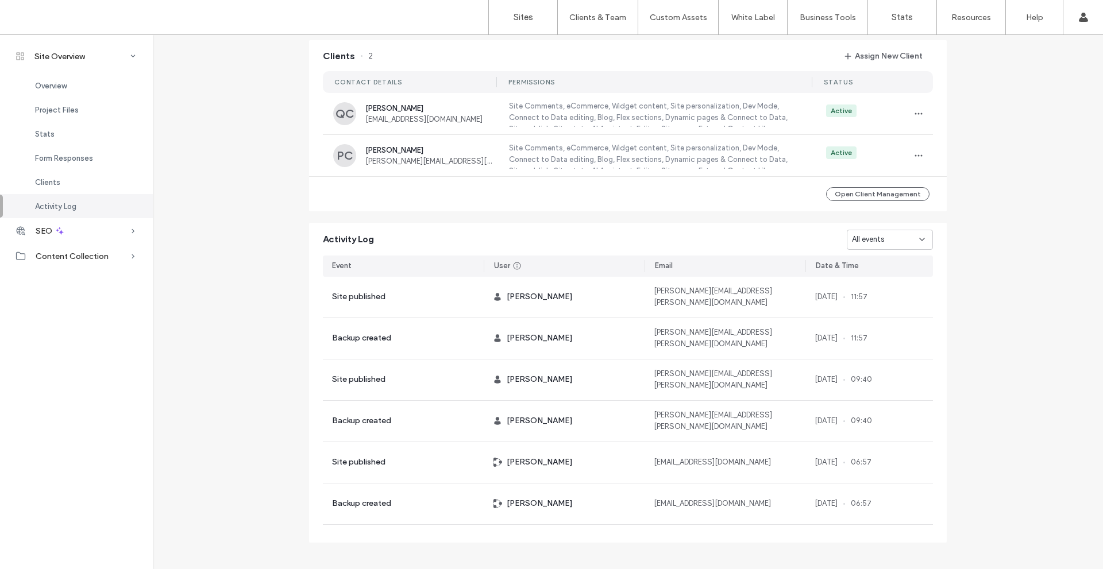
scroll to position [949, 0]
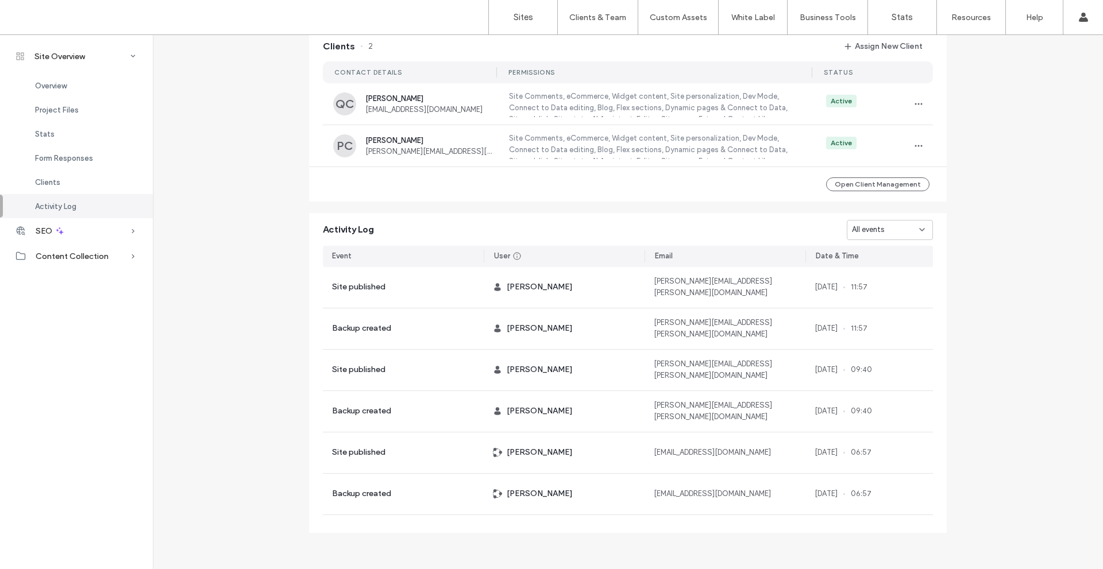
click at [875, 233] on span "All events" at bounding box center [868, 229] width 32 height 11
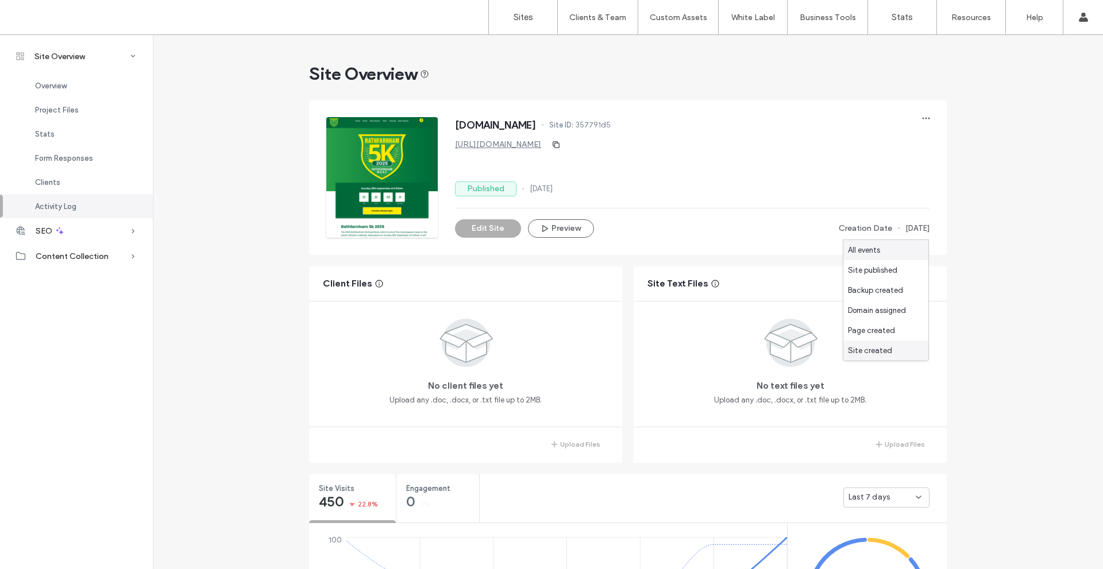
scroll to position [949, 0]
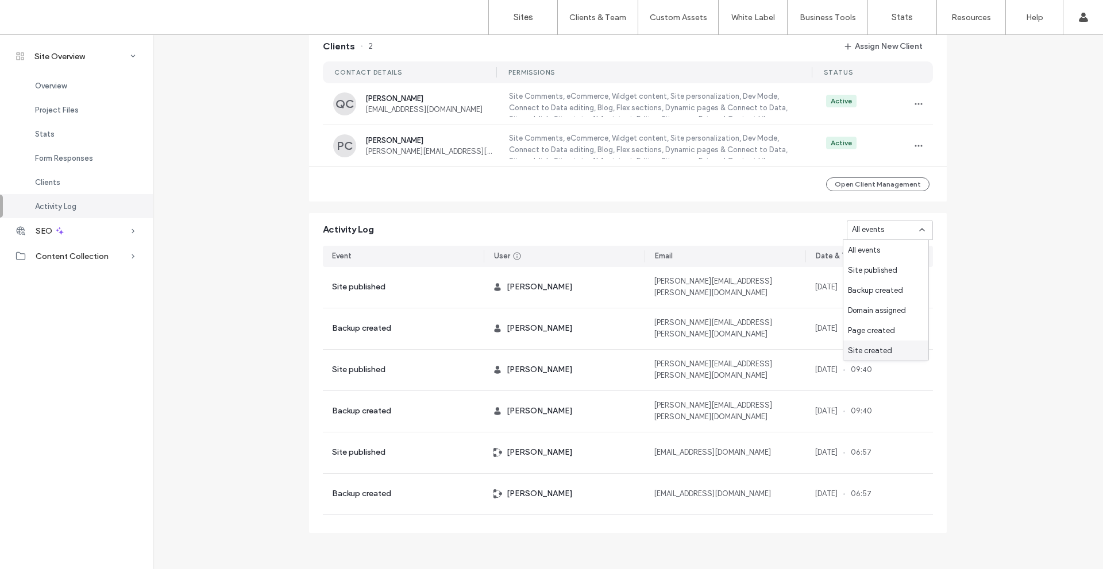
click at [887, 347] on span "Site created" at bounding box center [870, 350] width 44 height 11
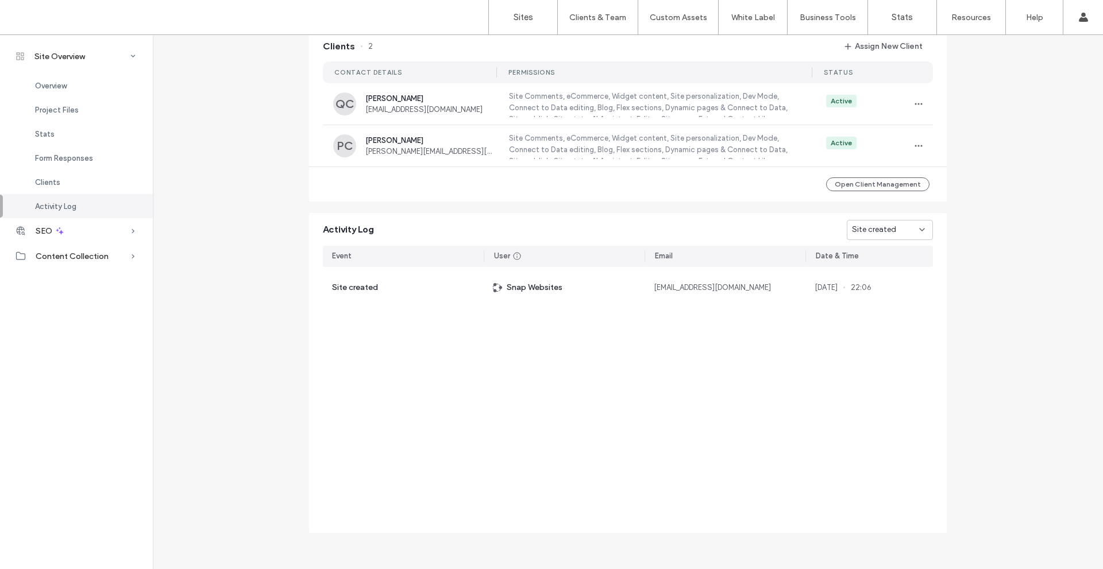
click at [876, 225] on span "Site created" at bounding box center [874, 229] width 44 height 11
click at [891, 266] on span "Site published" at bounding box center [872, 270] width 49 height 11
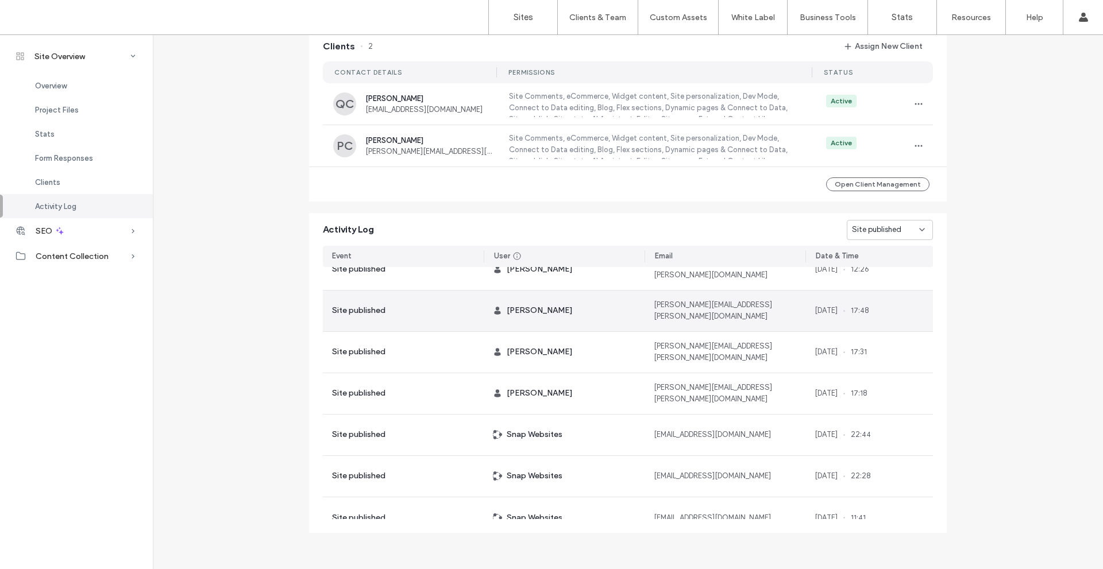
scroll to position [1444, 0]
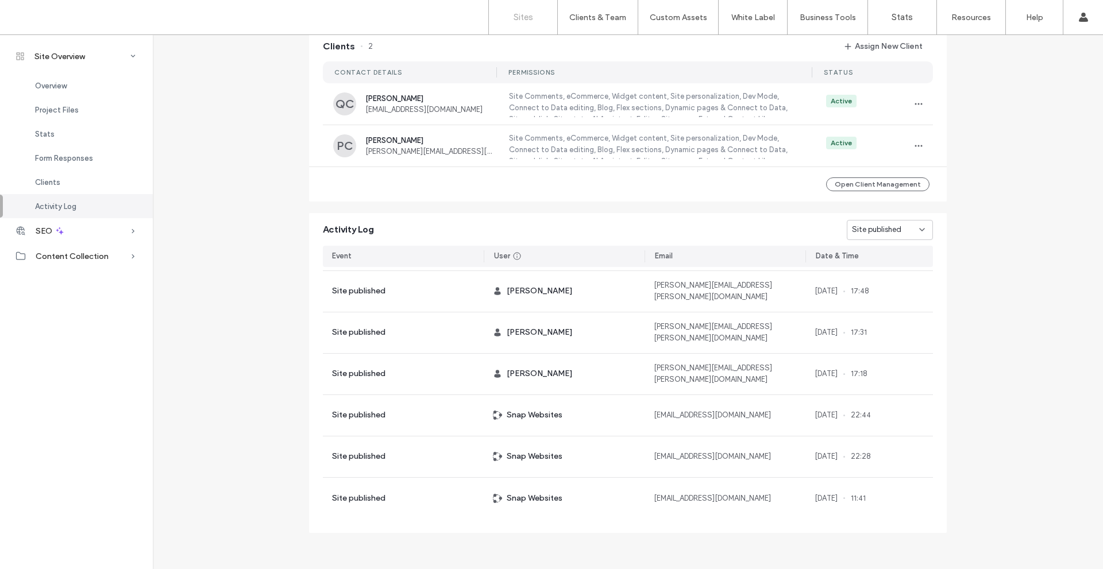
click at [517, 15] on label "Sites" at bounding box center [524, 17] width 20 height 10
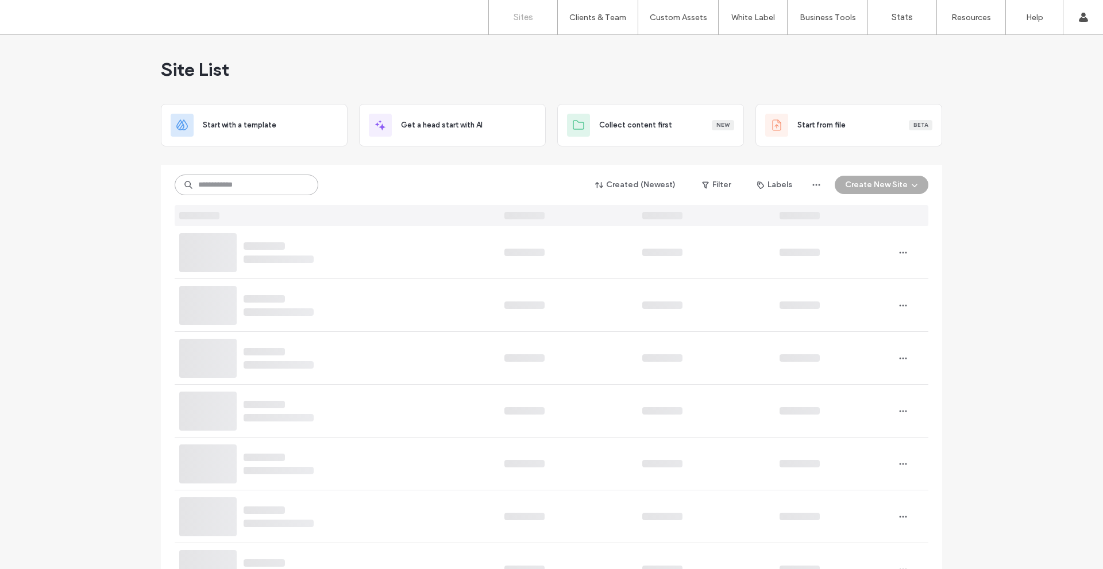
click at [229, 184] on input at bounding box center [247, 185] width 144 height 21
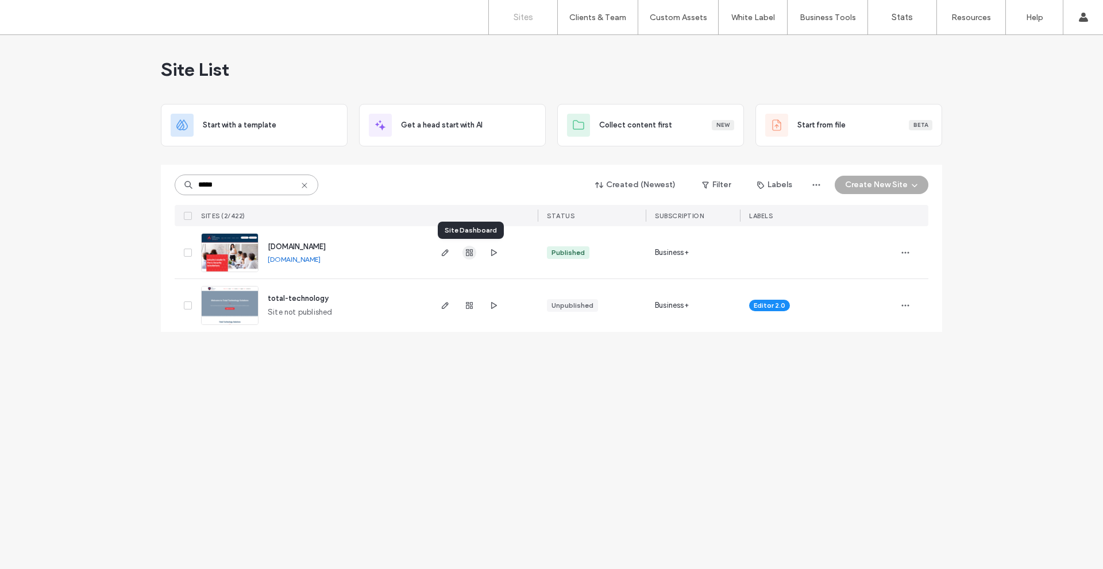
type input "*****"
click at [468, 253] on icon "button" at bounding box center [469, 252] width 9 height 9
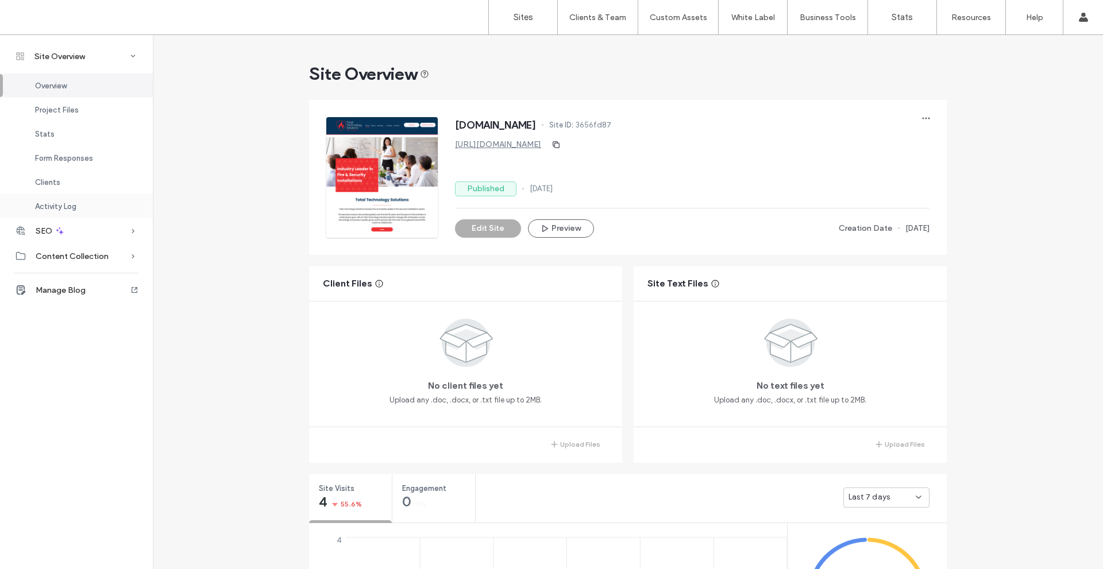
click at [104, 202] on div "Activity Log" at bounding box center [76, 206] width 153 height 24
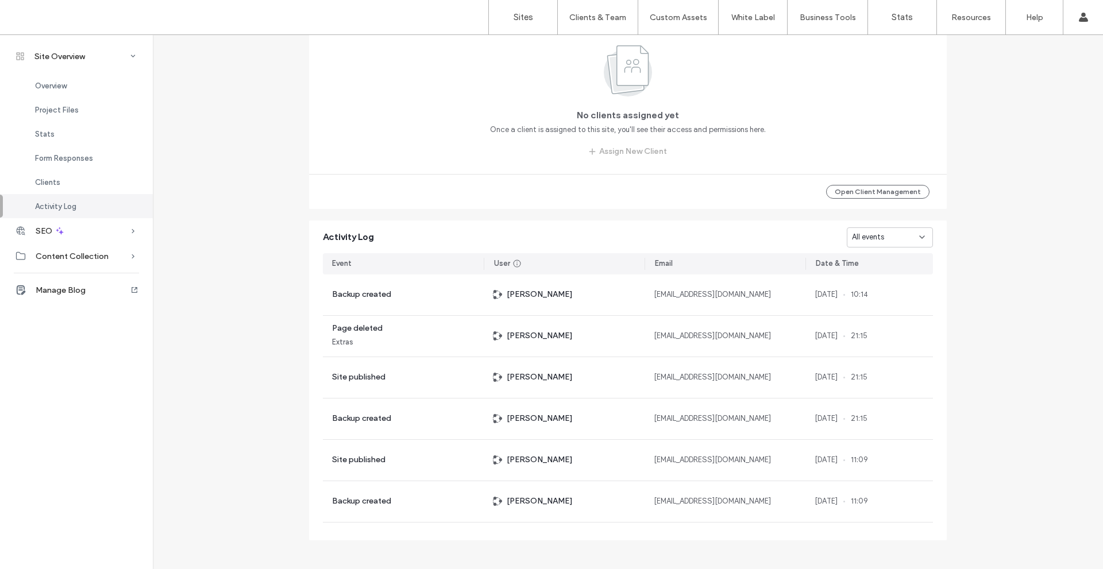
scroll to position [964, 0]
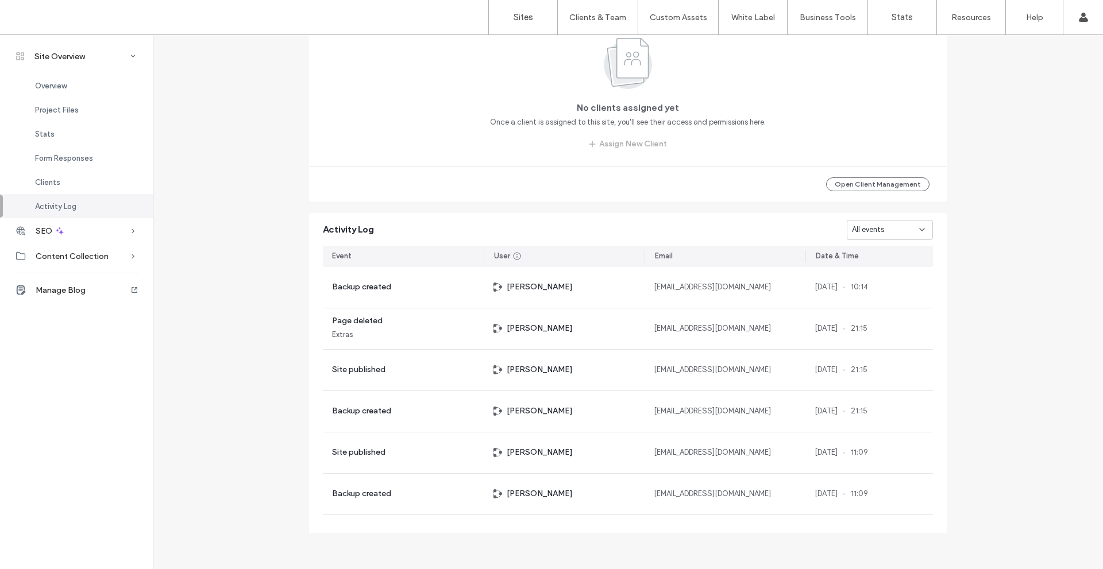
click at [886, 224] on div "All events" at bounding box center [885, 229] width 67 height 11
click at [870, 352] on span "Site created" at bounding box center [870, 350] width 44 height 11
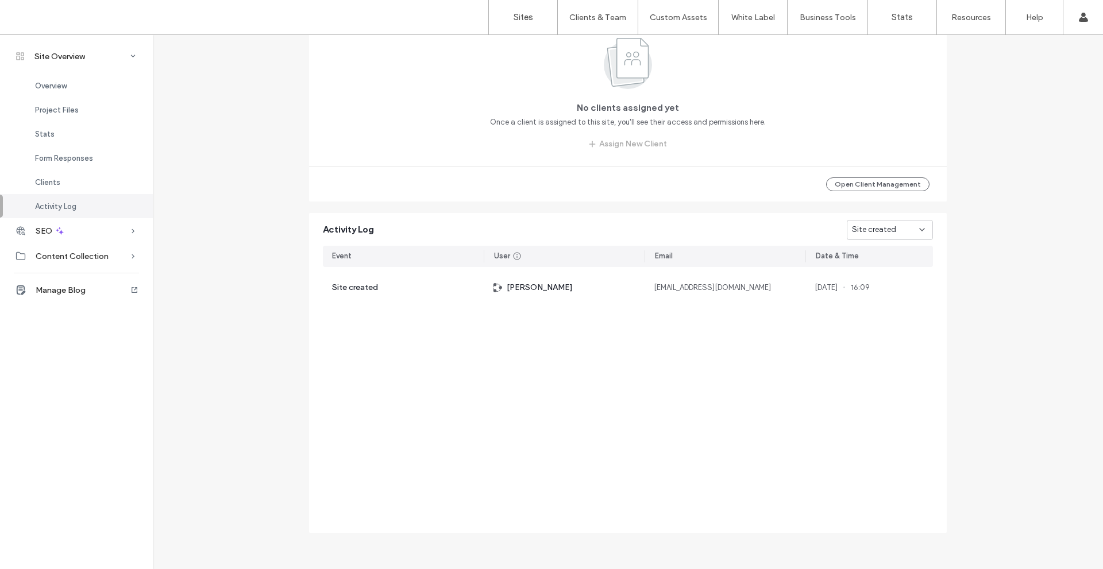
click at [892, 228] on div "Site created" at bounding box center [885, 229] width 67 height 11
click at [893, 310] on span "Site published" at bounding box center [872, 310] width 49 height 11
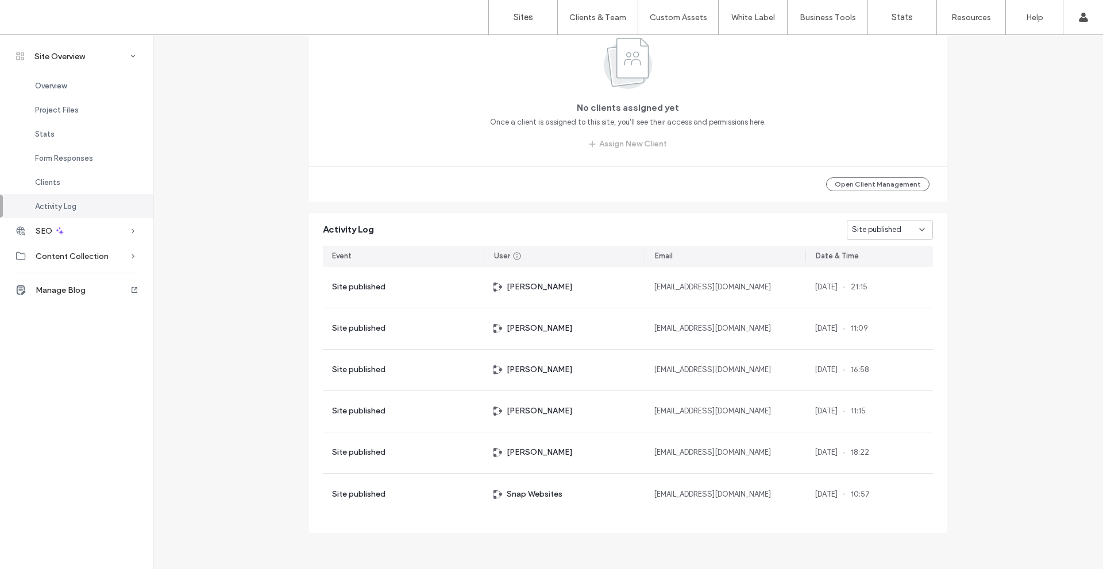
scroll to position [849, 0]
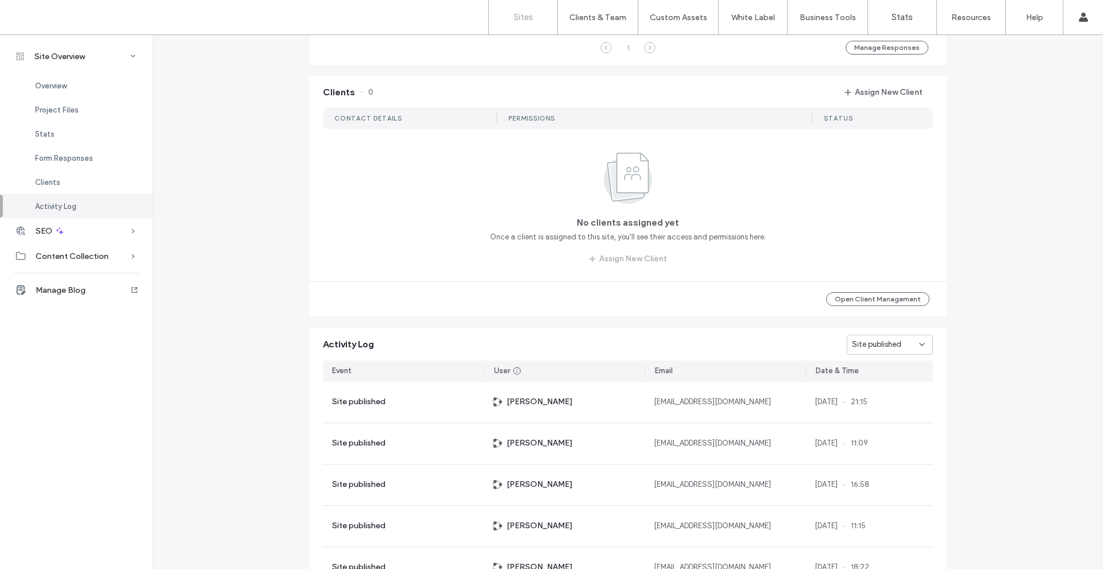
click at [533, 17] on link "Sites" at bounding box center [523, 17] width 68 height 34
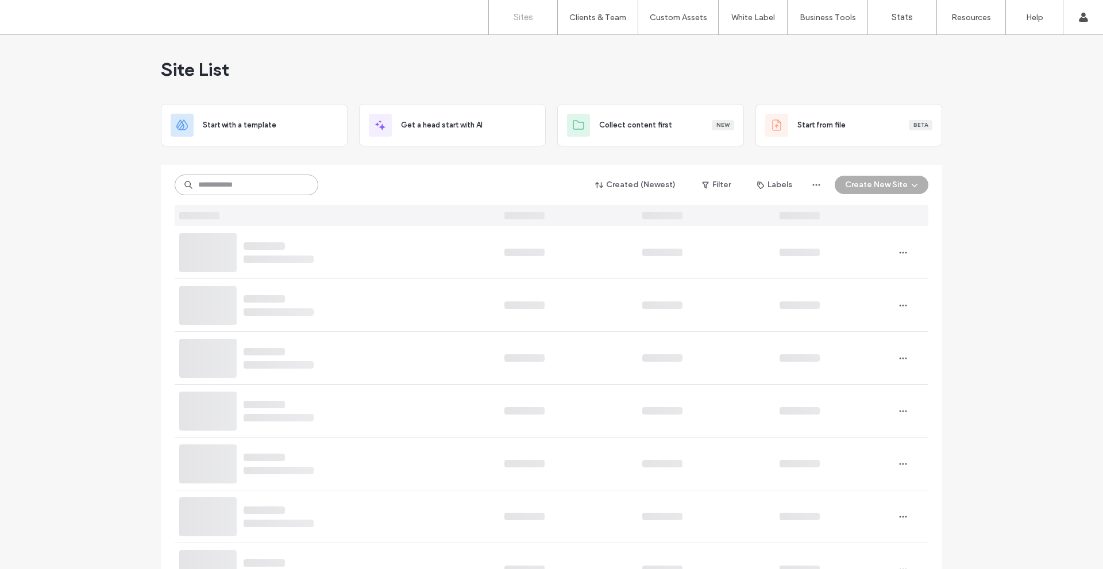
click at [223, 182] on input at bounding box center [247, 185] width 144 height 21
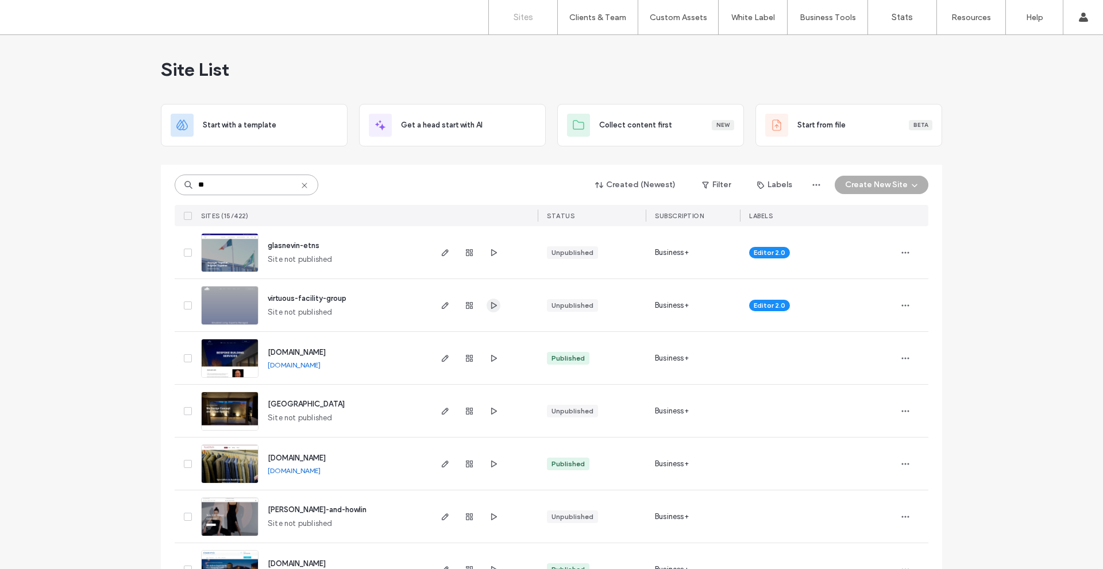
type input "**"
click at [489, 309] on icon "button" at bounding box center [493, 305] width 9 height 9
